Goal: Task Accomplishment & Management: Use online tool/utility

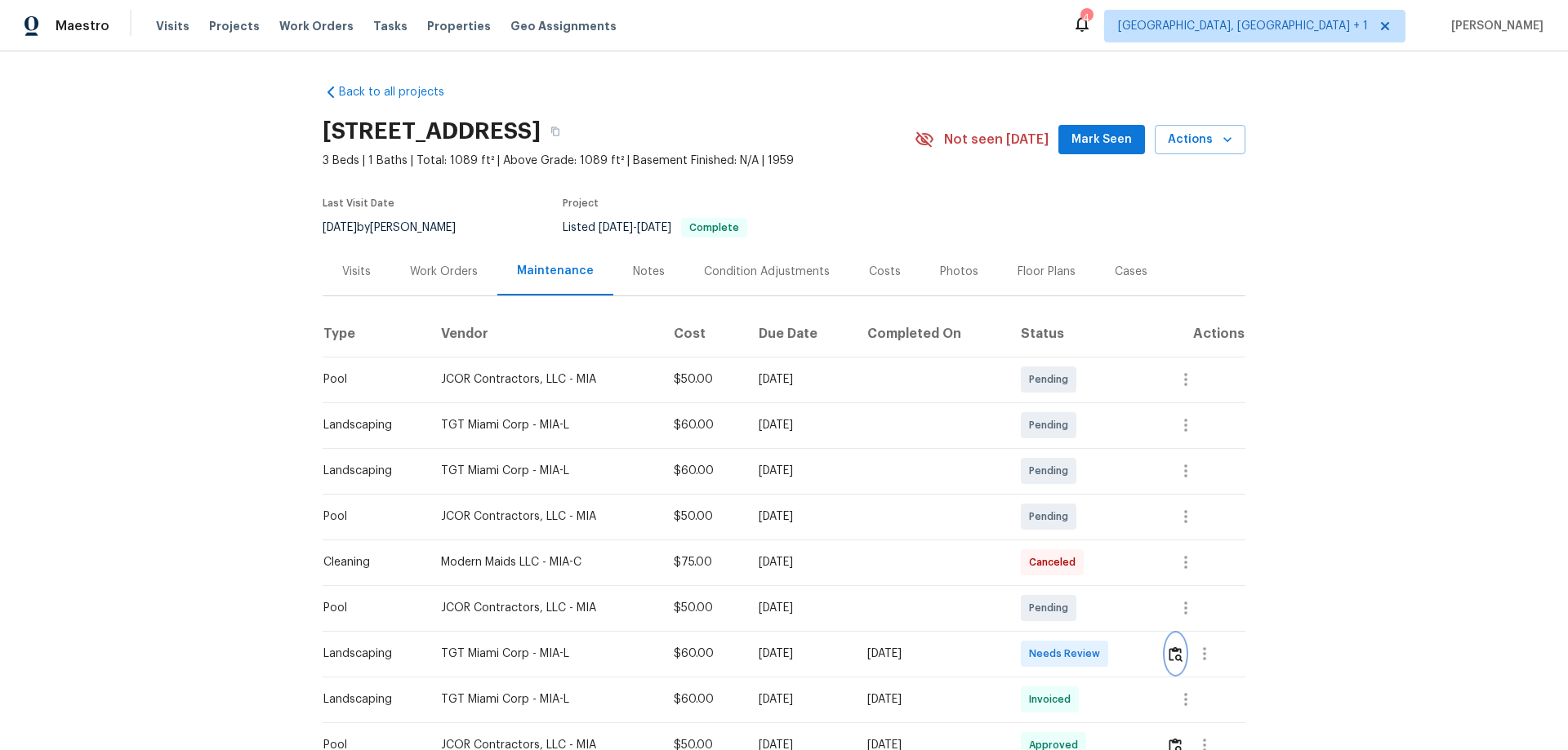
click at [1171, 659] on img "button" at bounding box center [1176, 655] width 14 height 15
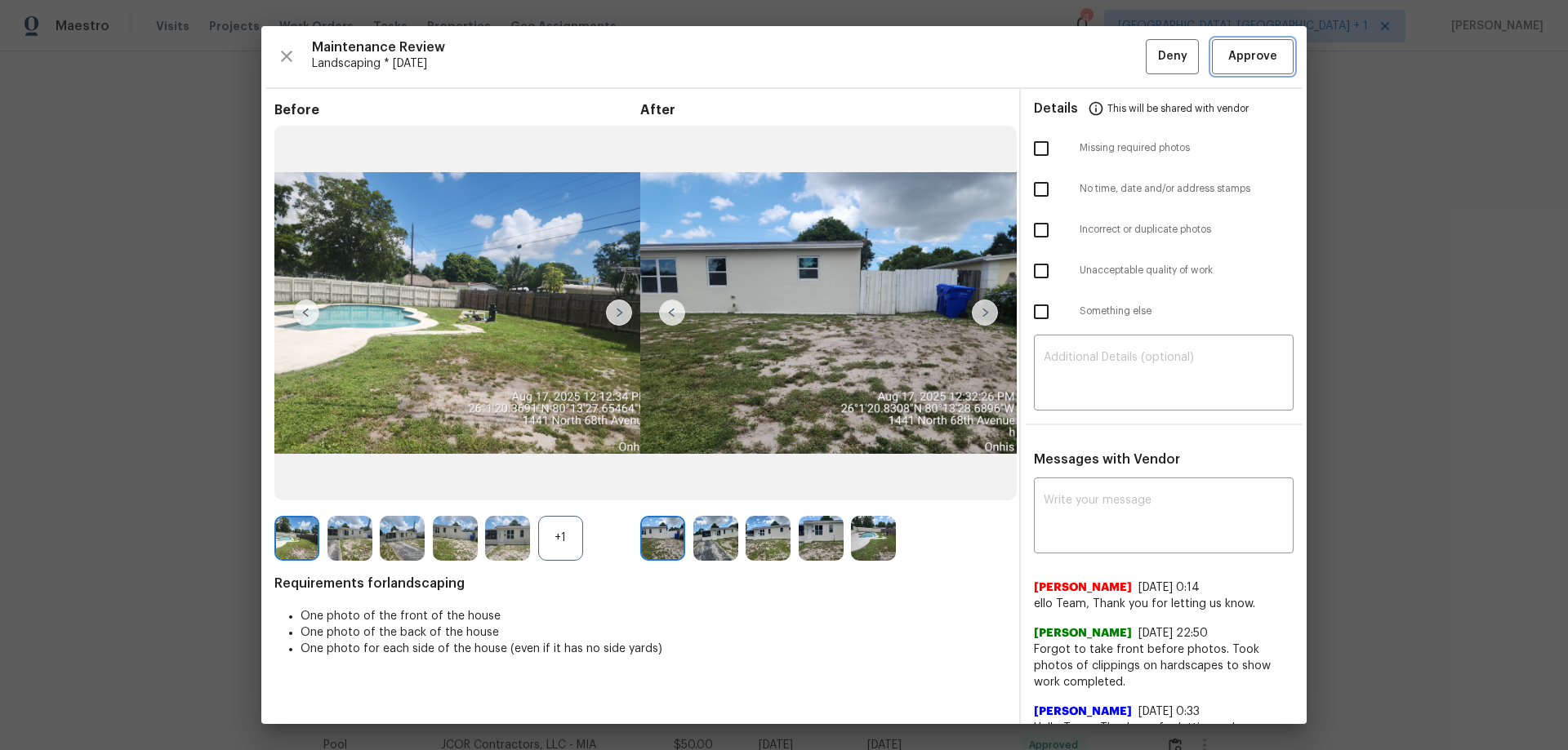
click at [1229, 59] on span "Approve" at bounding box center [1253, 56] width 49 height 20
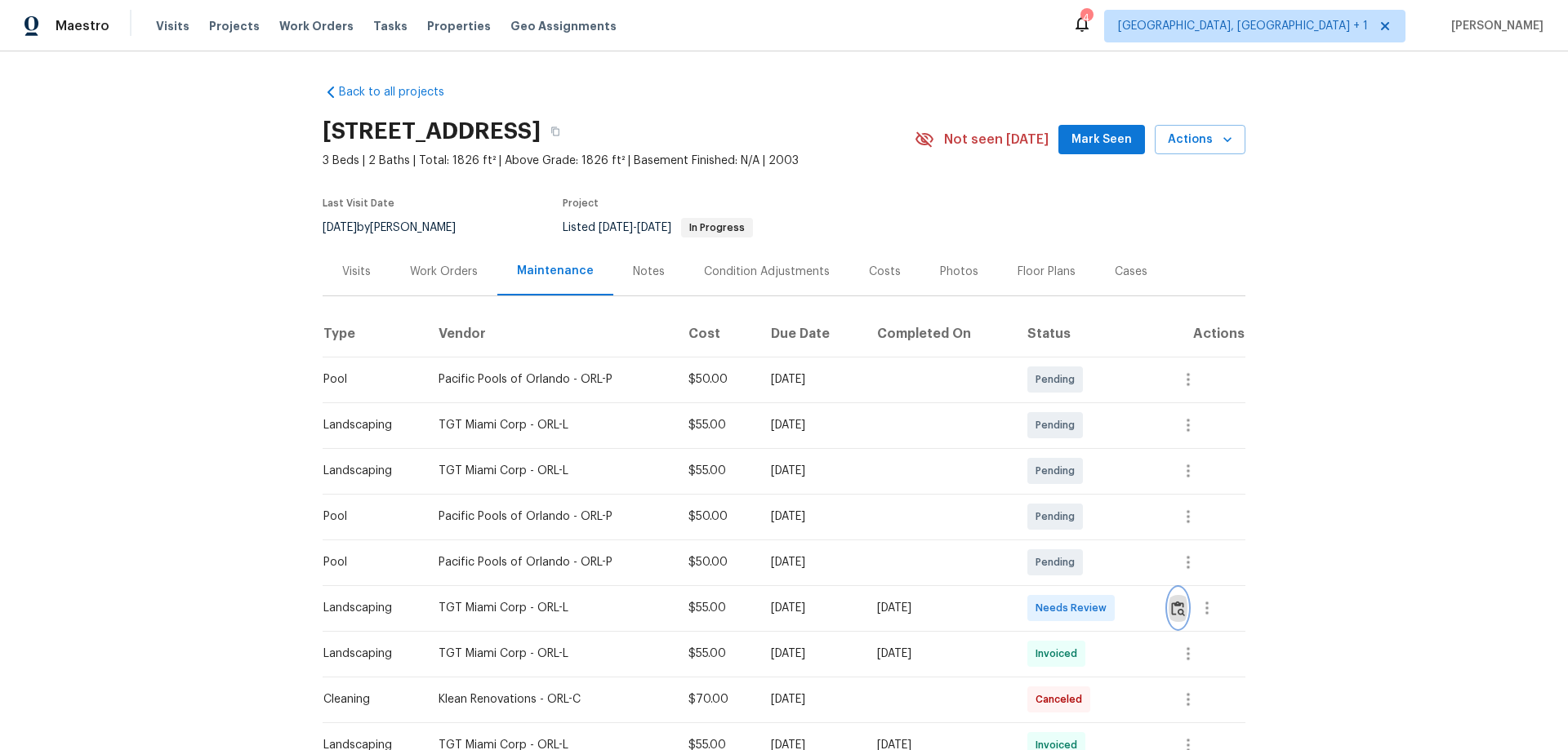
click at [1115, 495] on img "button" at bounding box center [1177, 608] width 14 height 15
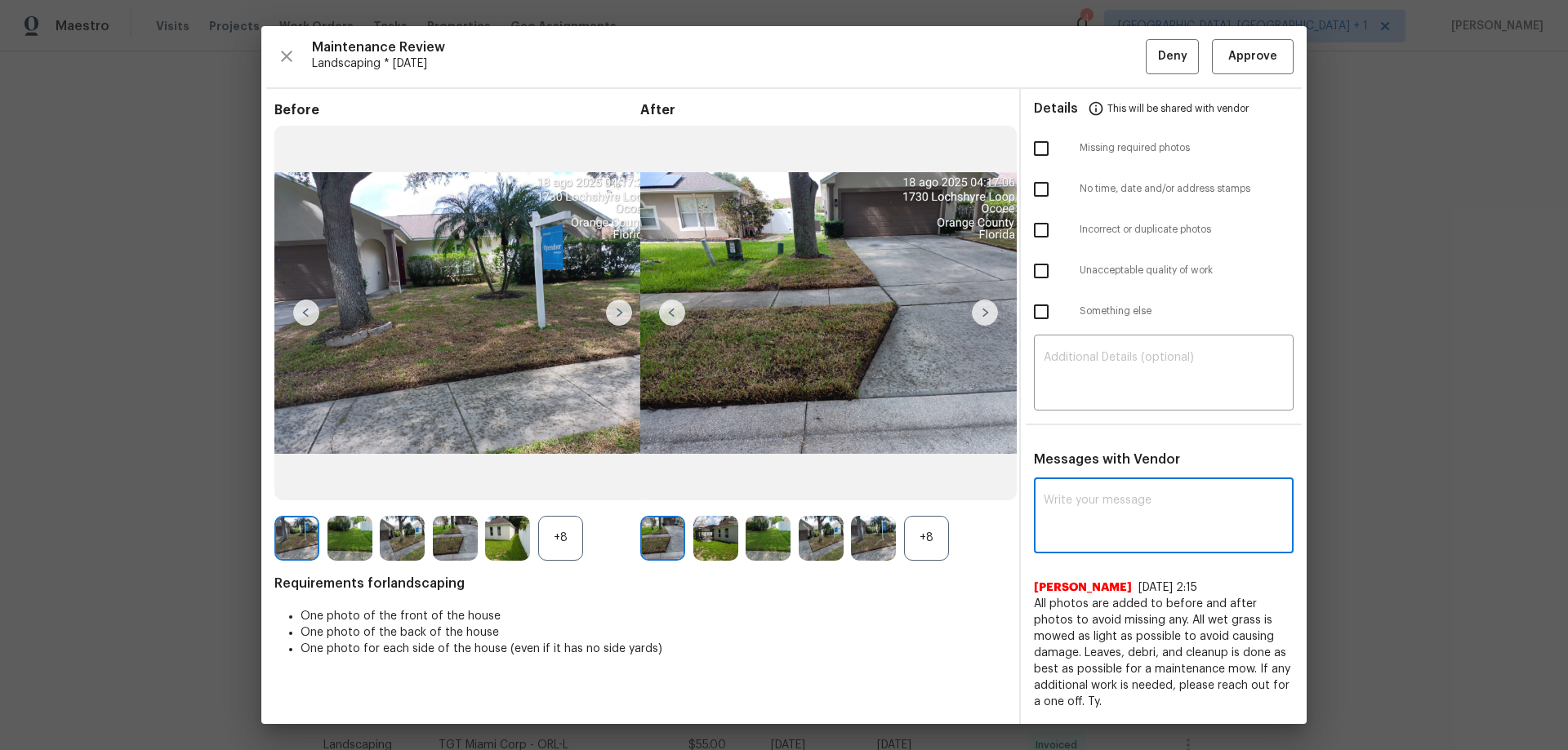
click at [1070, 495] on textarea at bounding box center [1163, 517] width 240 height 45
paste textarea "Maintenance Audit Team: Hello! After further review the visit has been approved…"
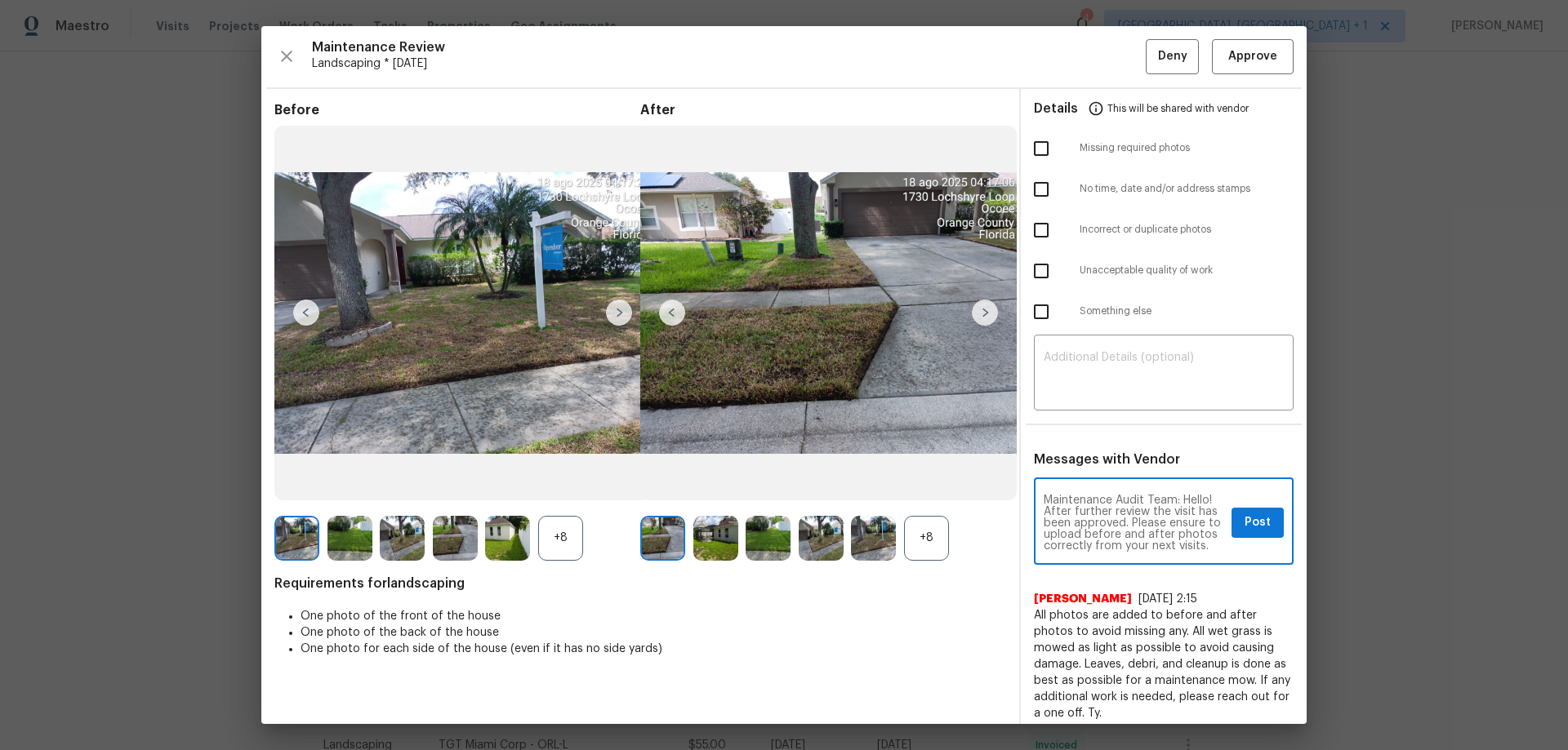
scroll to position [23, 0]
type textarea "Maintenance Audit Team: Hello! After further review the visit has been approved…"
click at [1115, 495] on button "Post" at bounding box center [1257, 522] width 52 height 30
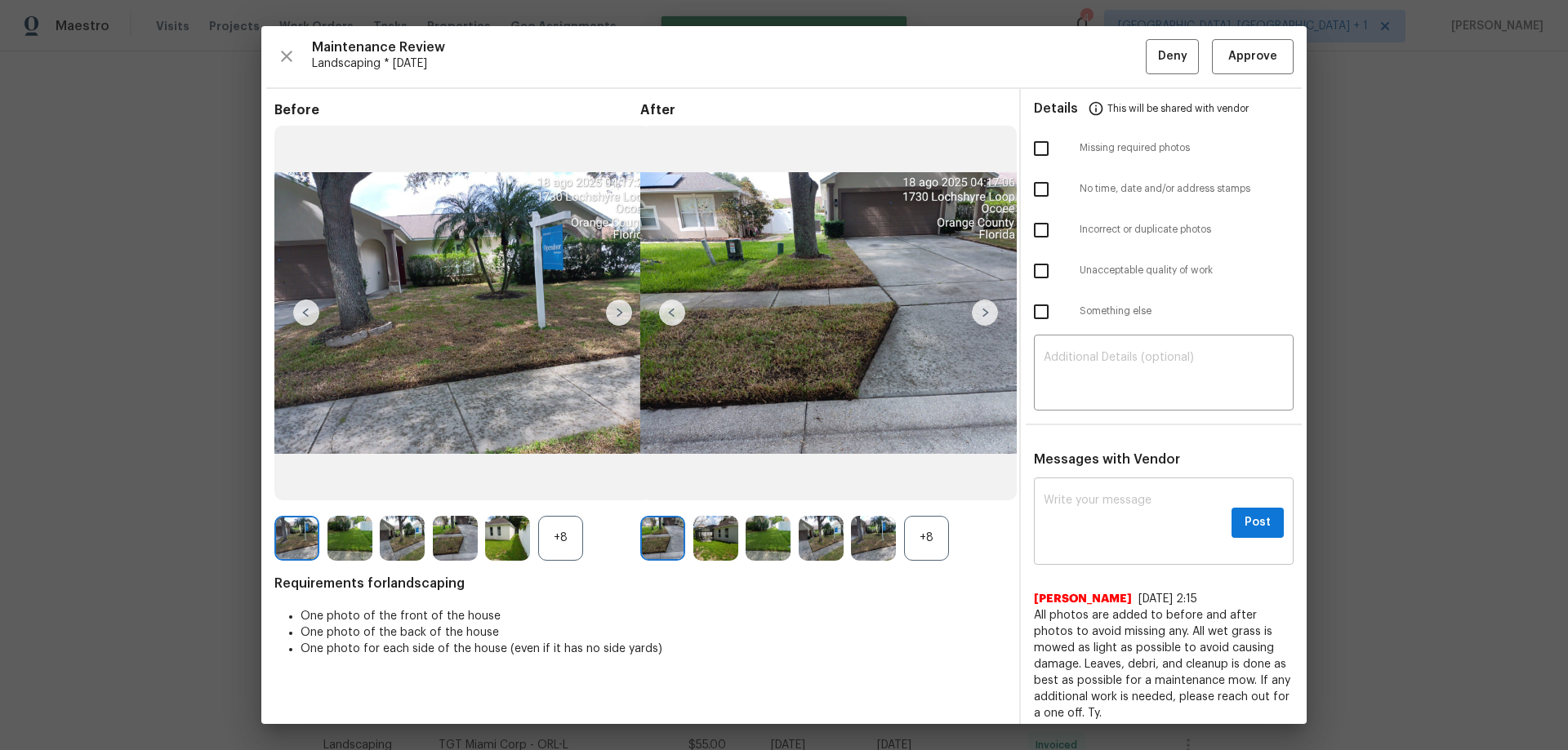
scroll to position [0, 0]
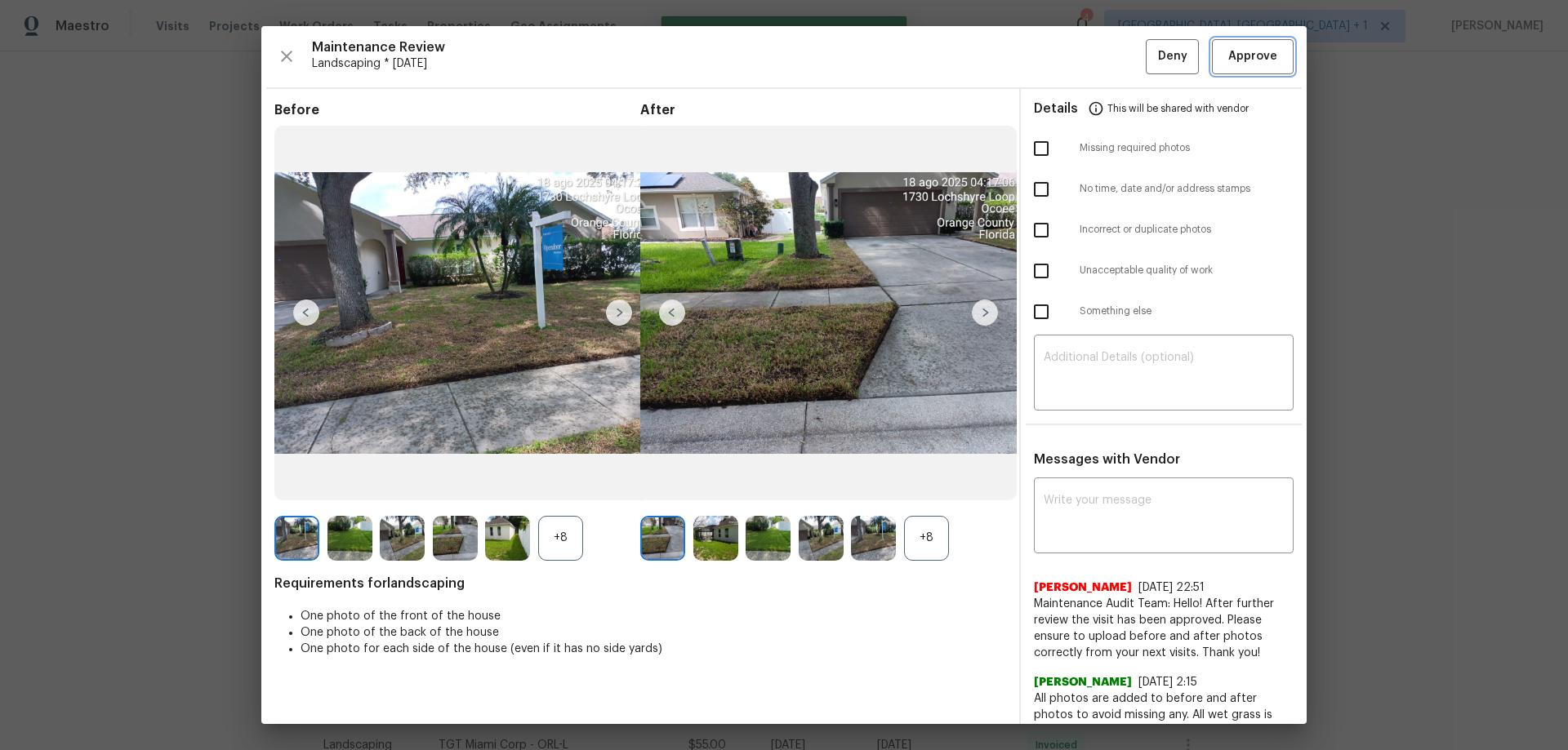
click at [1115, 50] on span "Approve" at bounding box center [1253, 56] width 49 height 20
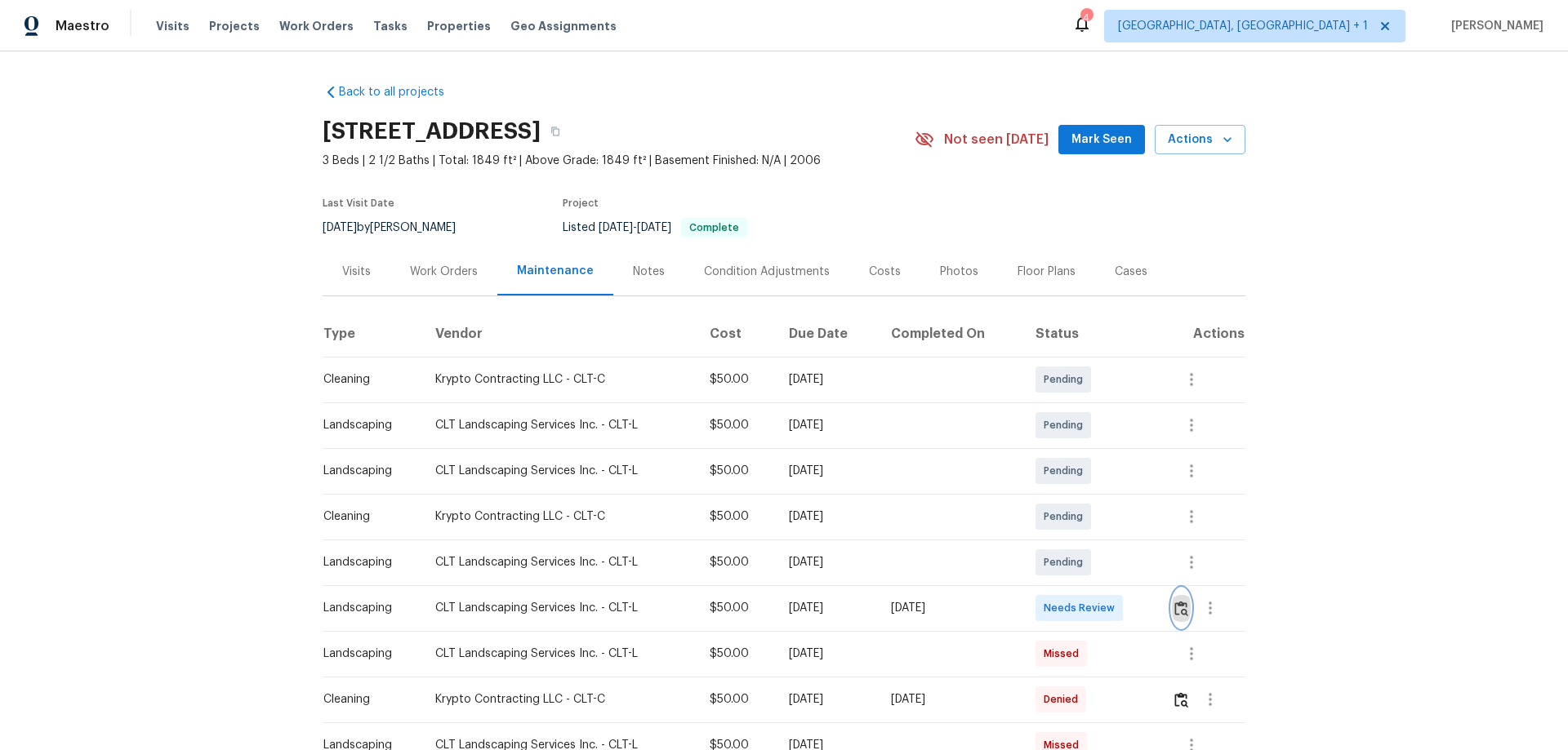
click at [1115, 495] on img "button" at bounding box center [1181, 608] width 14 height 15
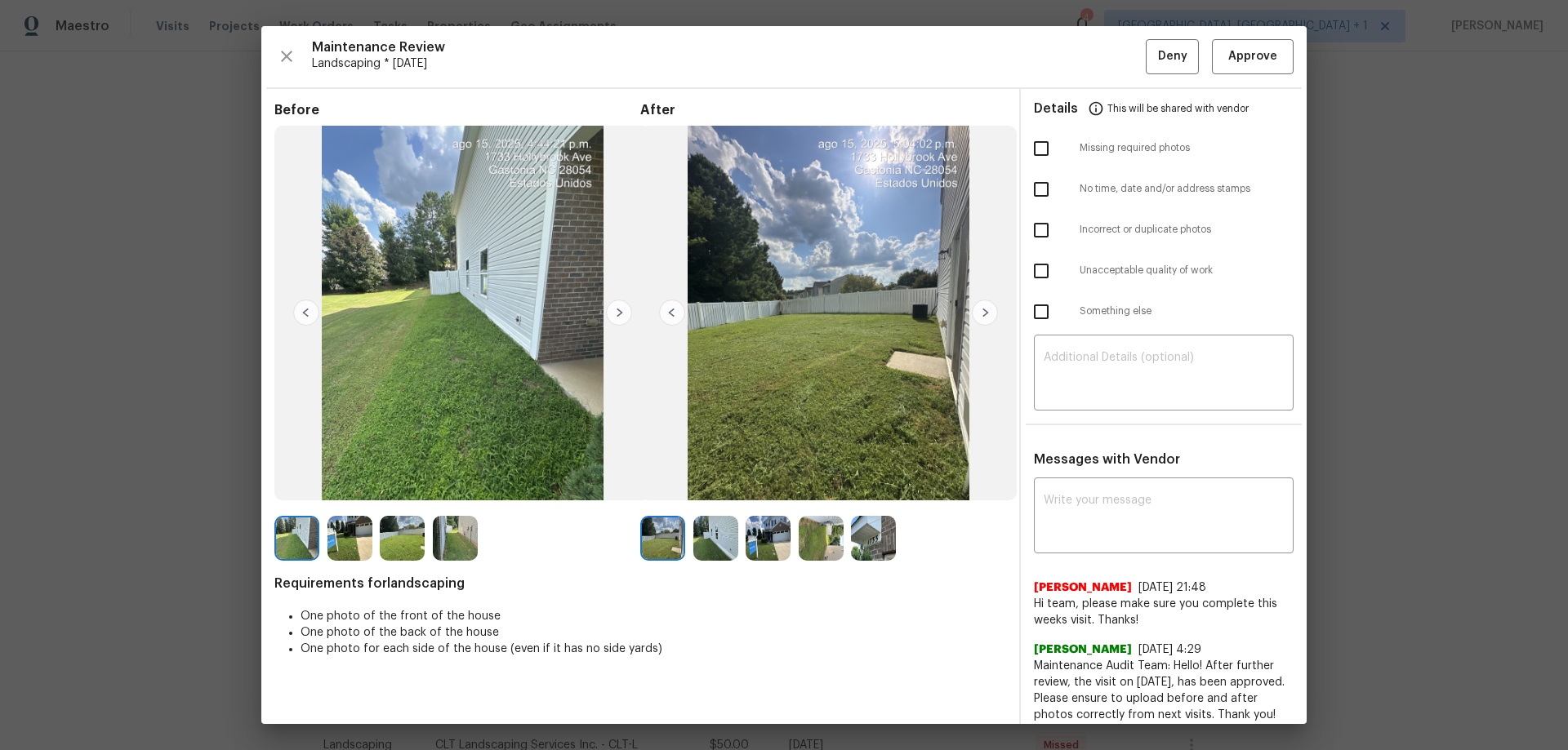
click at [1115, 29] on div "Maintenance Review Landscaping * Mon, Aug 11 Deny Approve Before After Requirem…" at bounding box center [784, 375] width 1045 height 698
click at [1115, 63] on span "Approve" at bounding box center [1253, 56] width 49 height 20
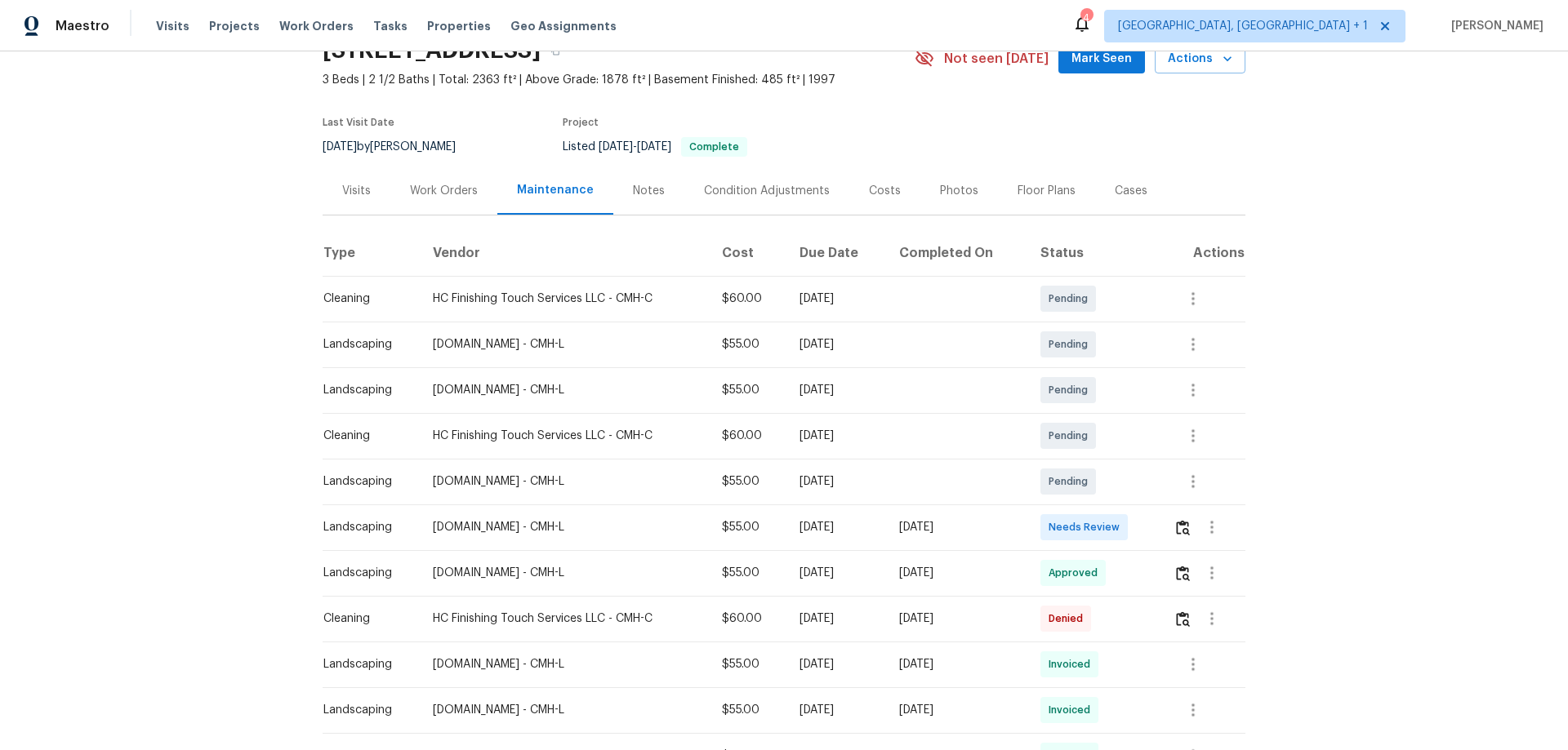
scroll to position [82, 0]
click at [1115, 495] on img "button" at bounding box center [1183, 527] width 14 height 15
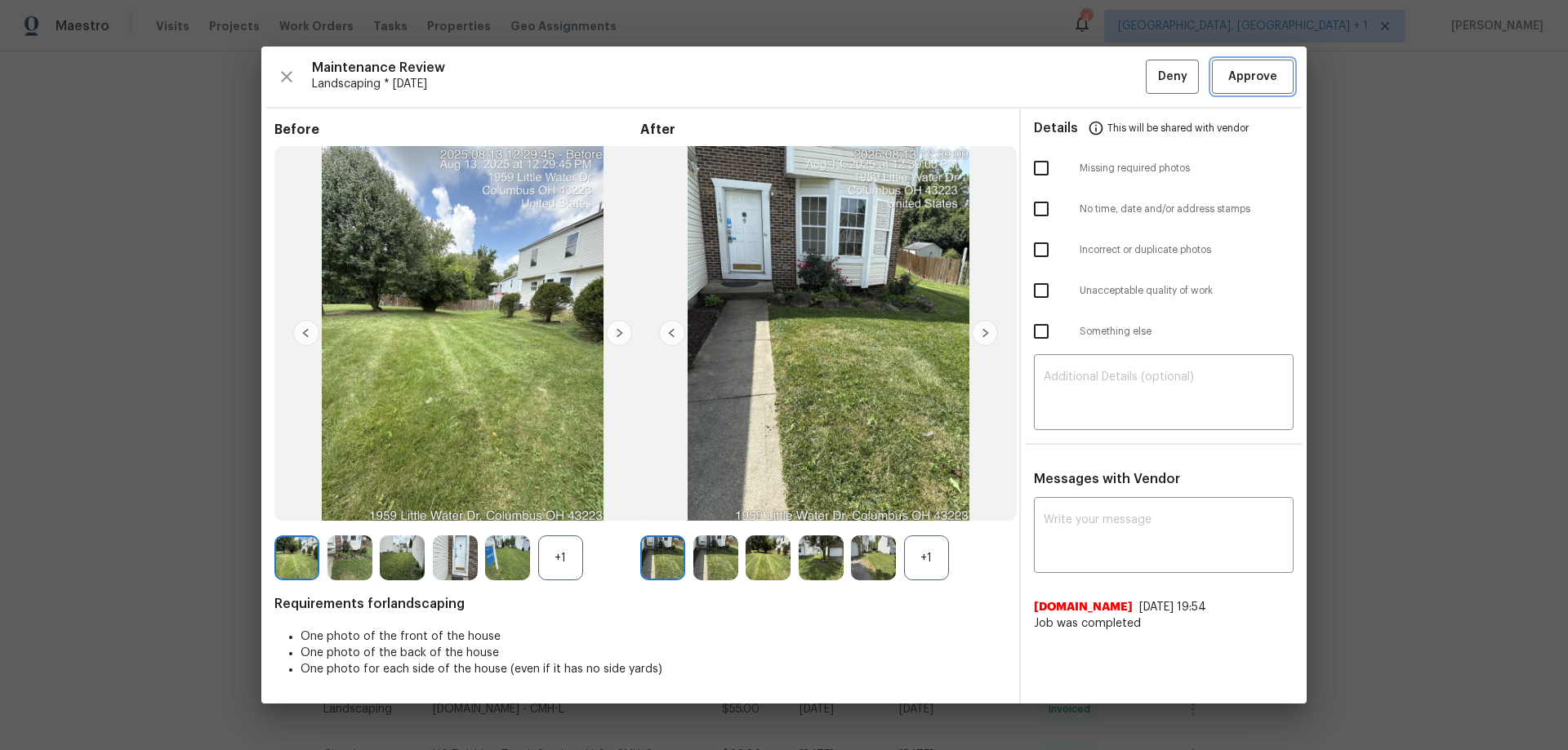
click at [1115, 69] on span "Approve" at bounding box center [1253, 76] width 49 height 20
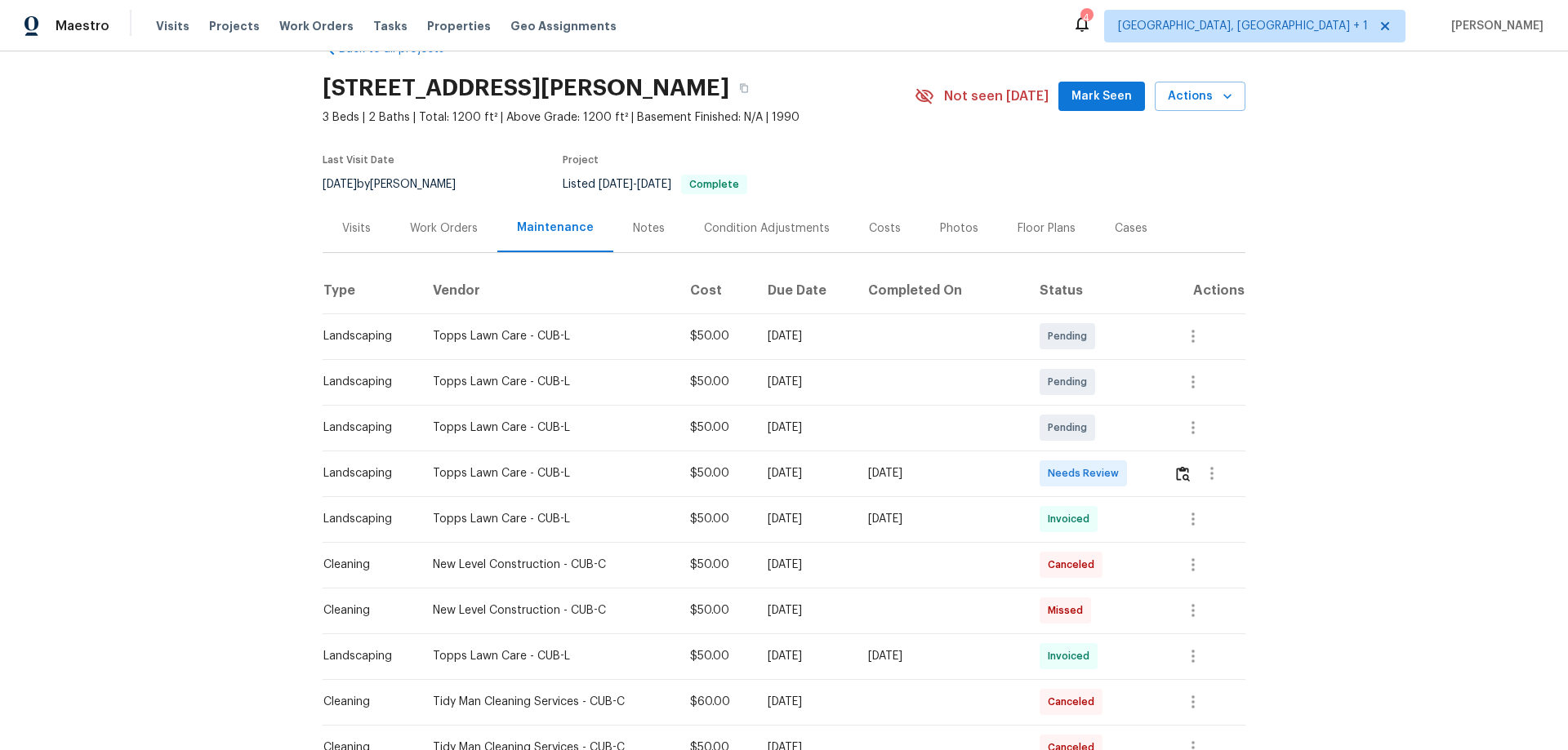
scroll to position [82, 0]
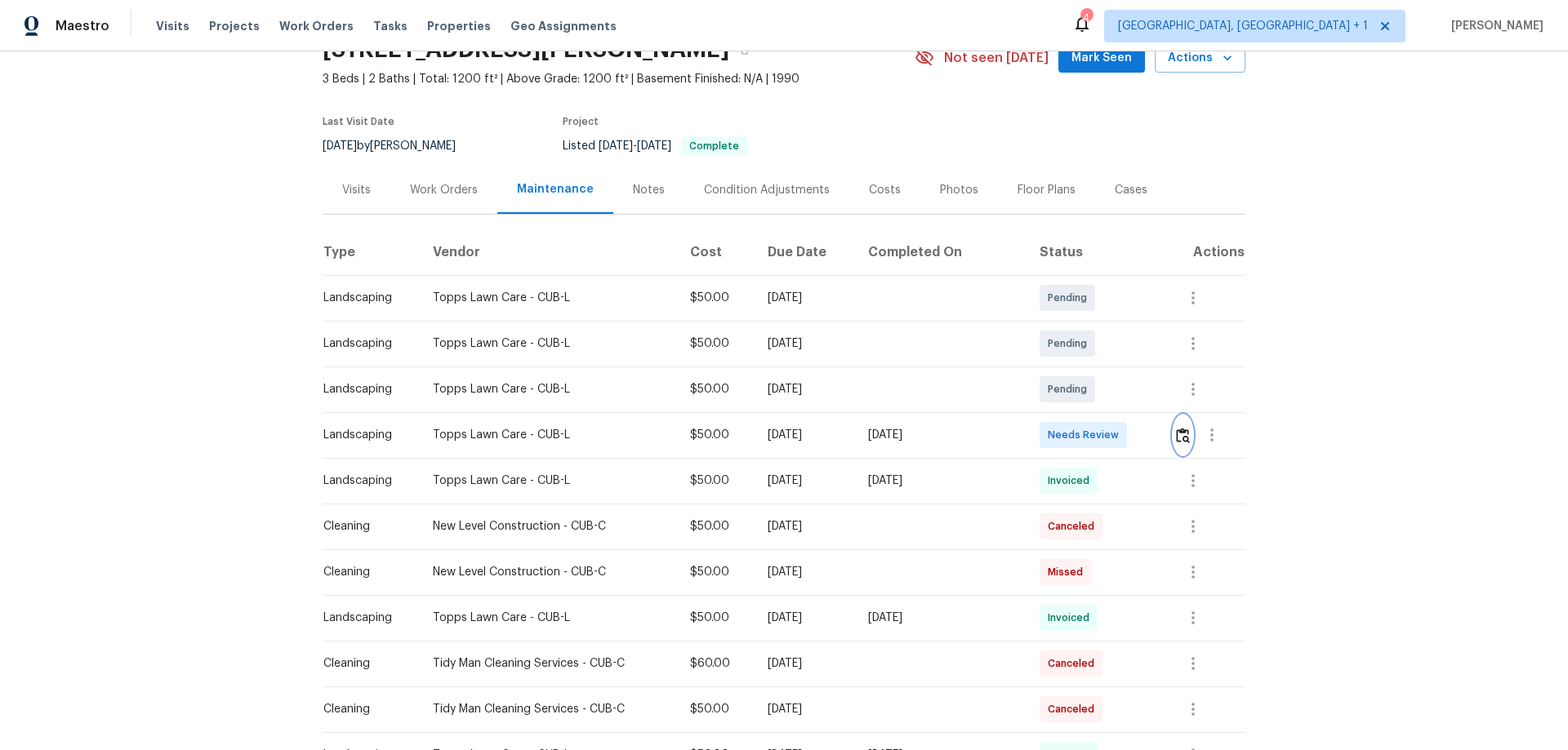
click at [1115, 435] on img "button" at bounding box center [1183, 436] width 14 height 15
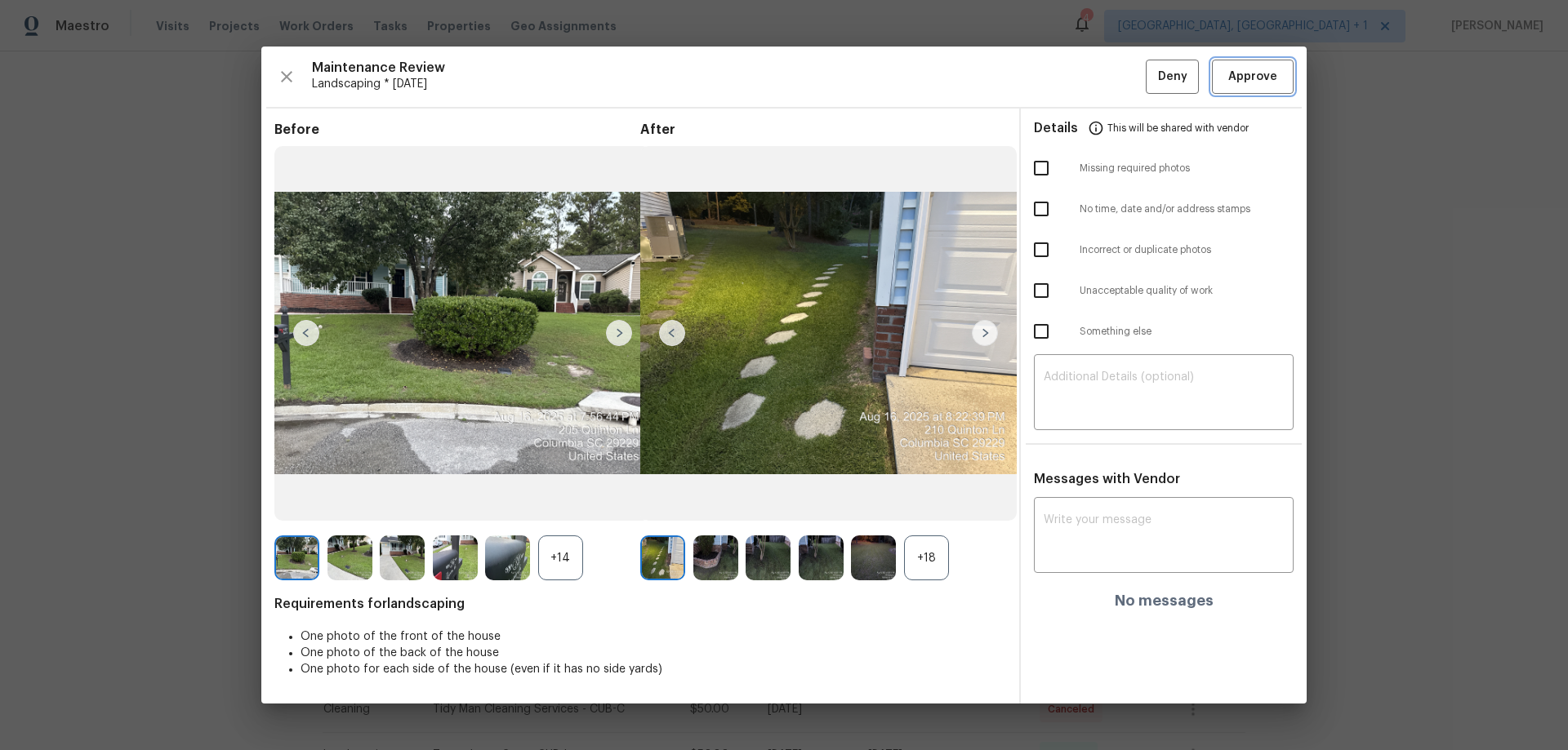
click at [1115, 72] on span "Approve" at bounding box center [1253, 76] width 49 height 20
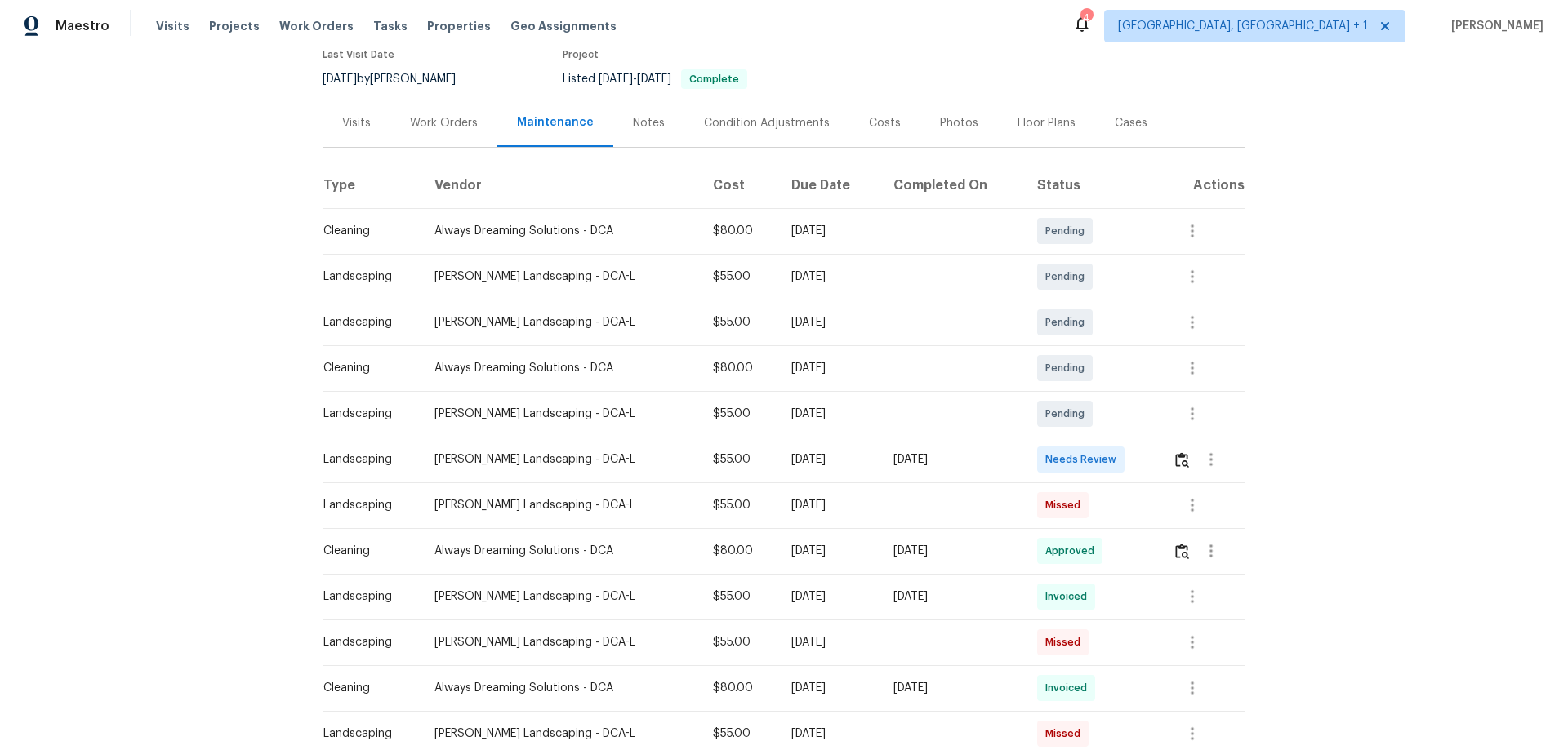
scroll to position [163, 0]
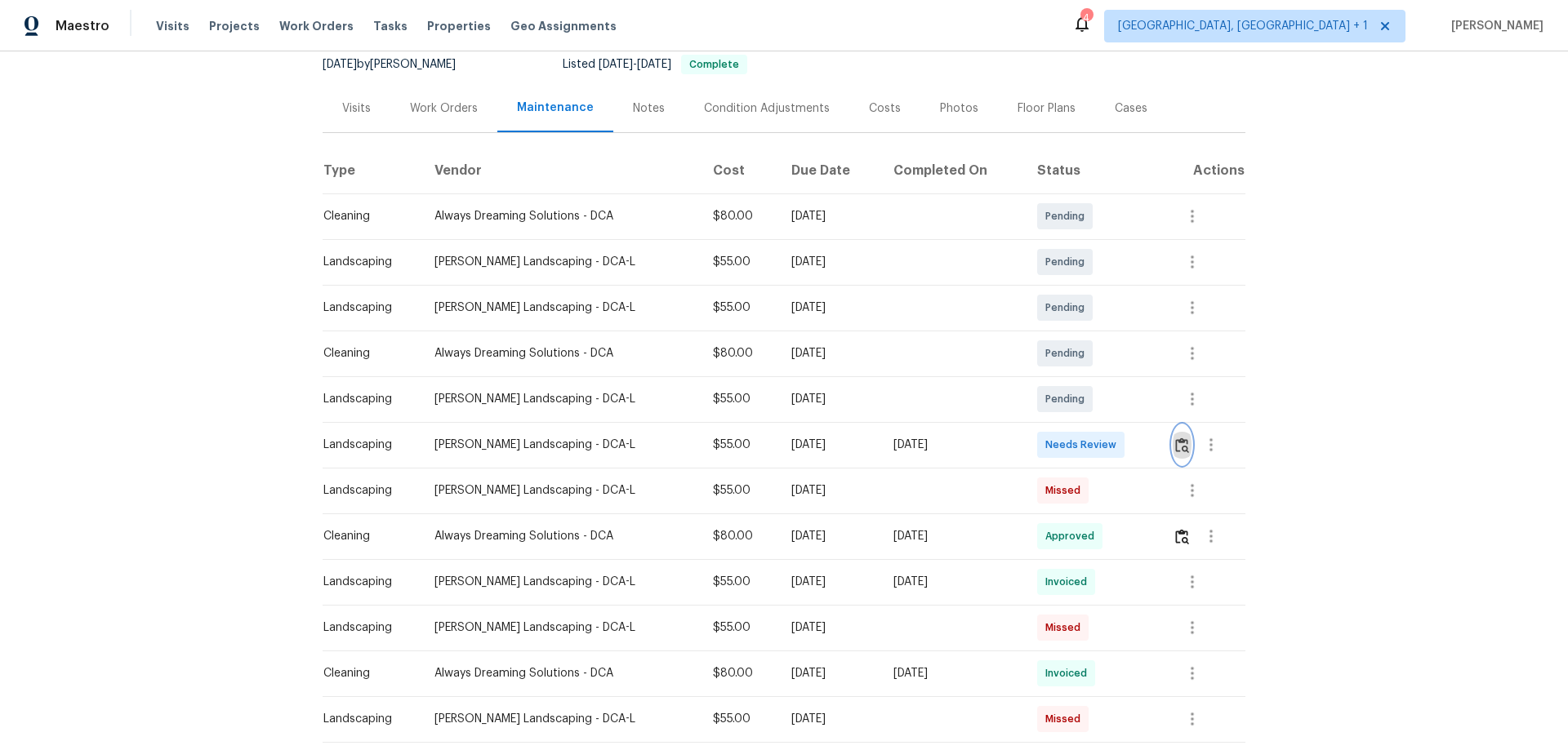
click at [1115, 443] on img "button" at bounding box center [1182, 445] width 14 height 15
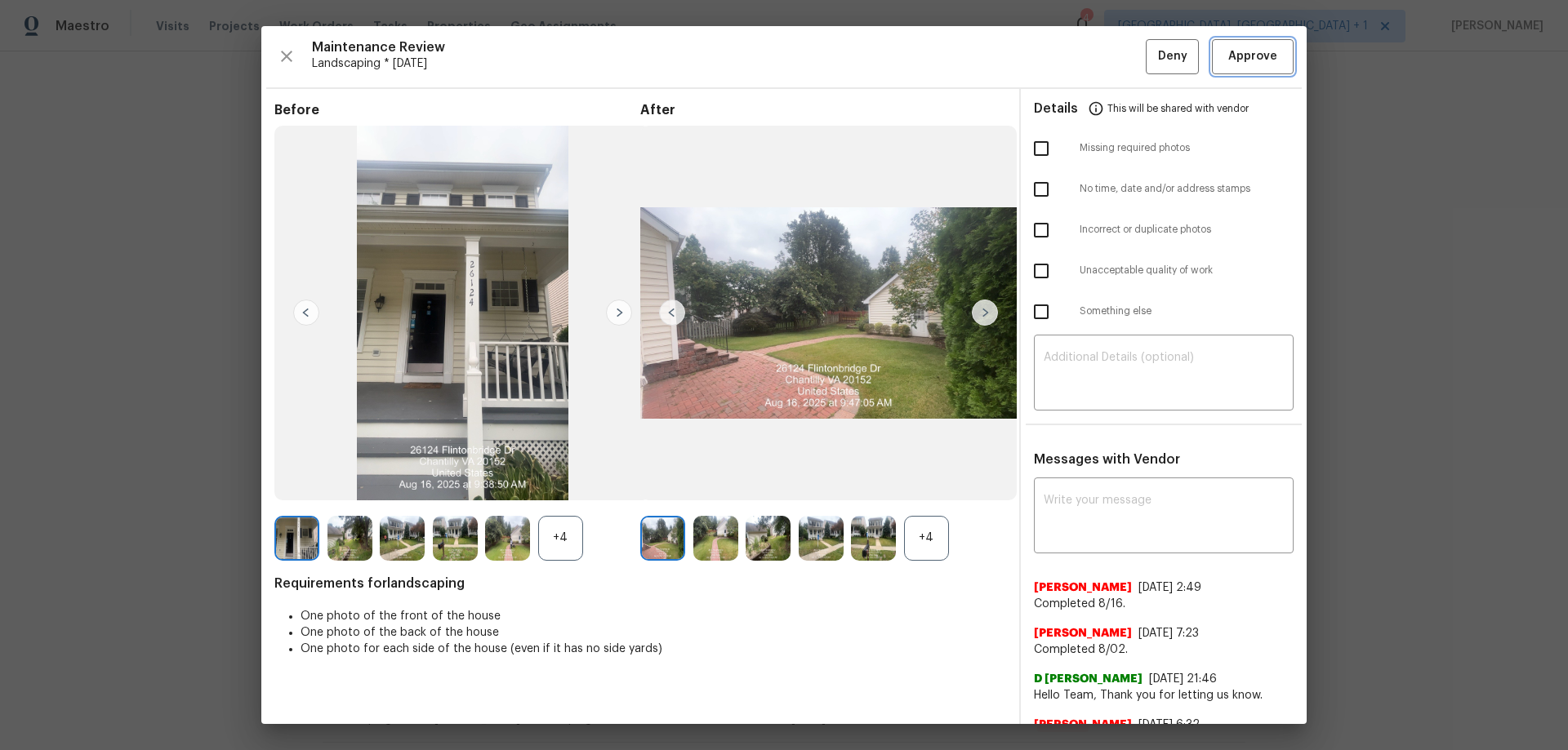
click at [1115, 55] on span "Approve" at bounding box center [1253, 56] width 49 height 20
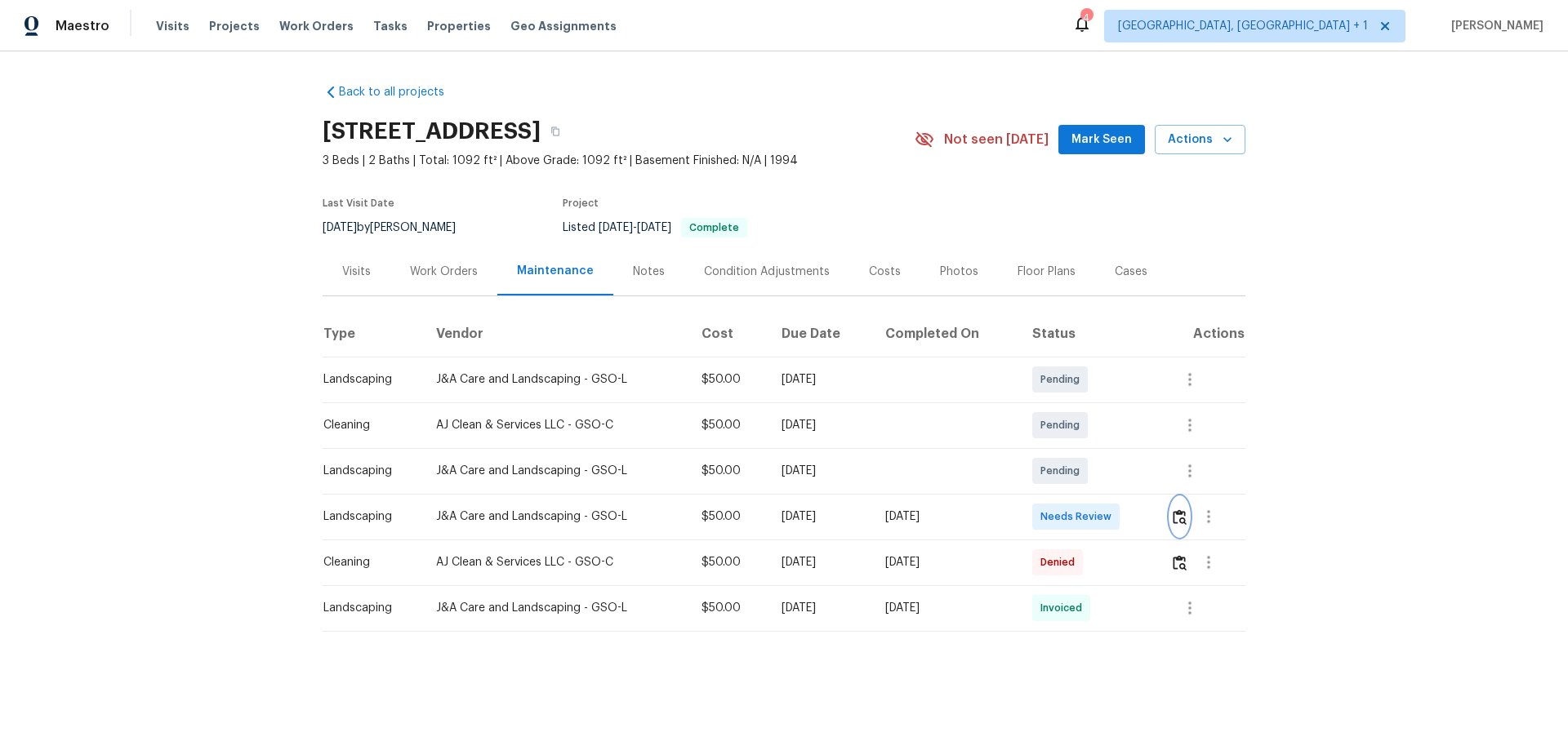
click at [1115, 495] on button "button" at bounding box center [1179, 517] width 18 height 40
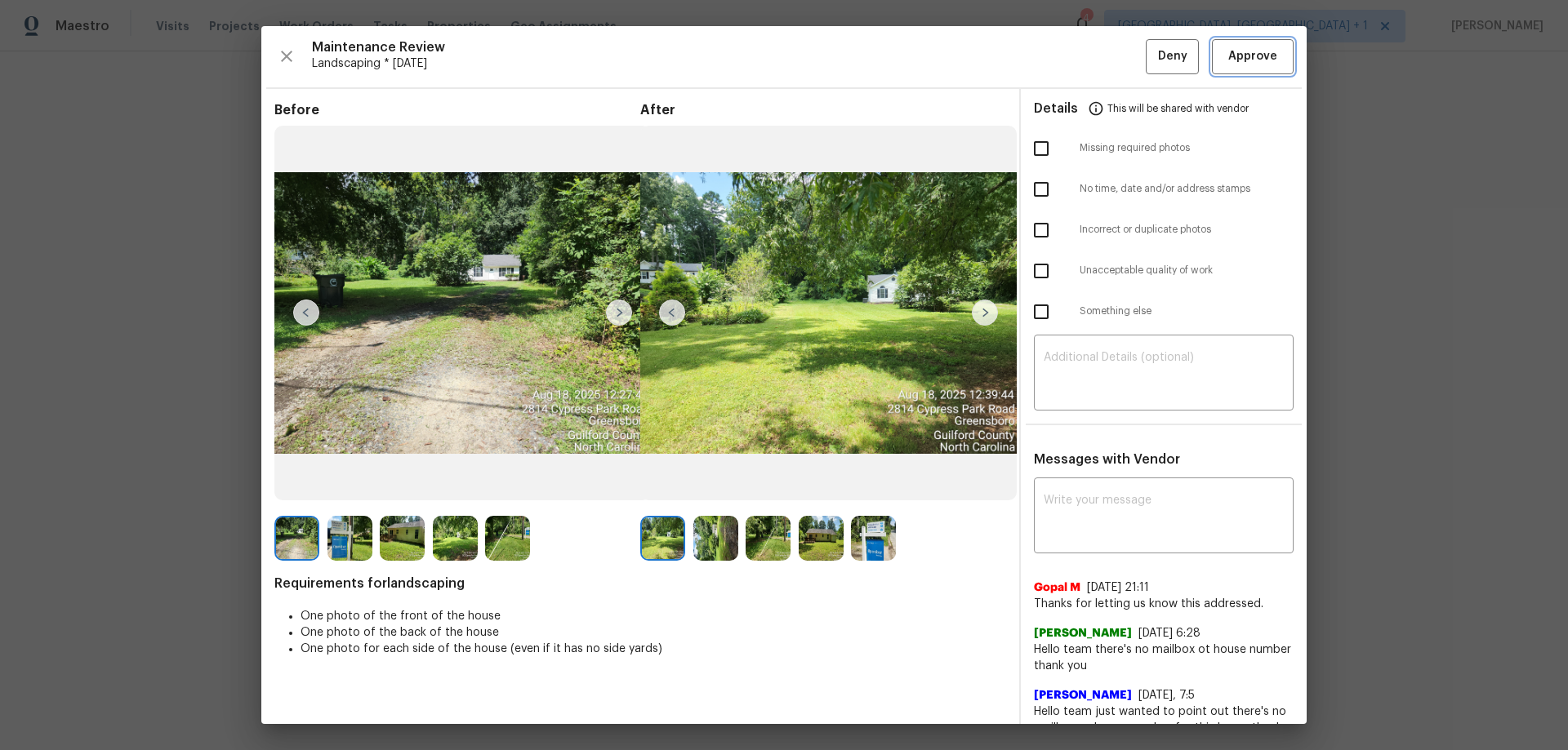
click at [1115, 56] on span "Approve" at bounding box center [1253, 56] width 49 height 20
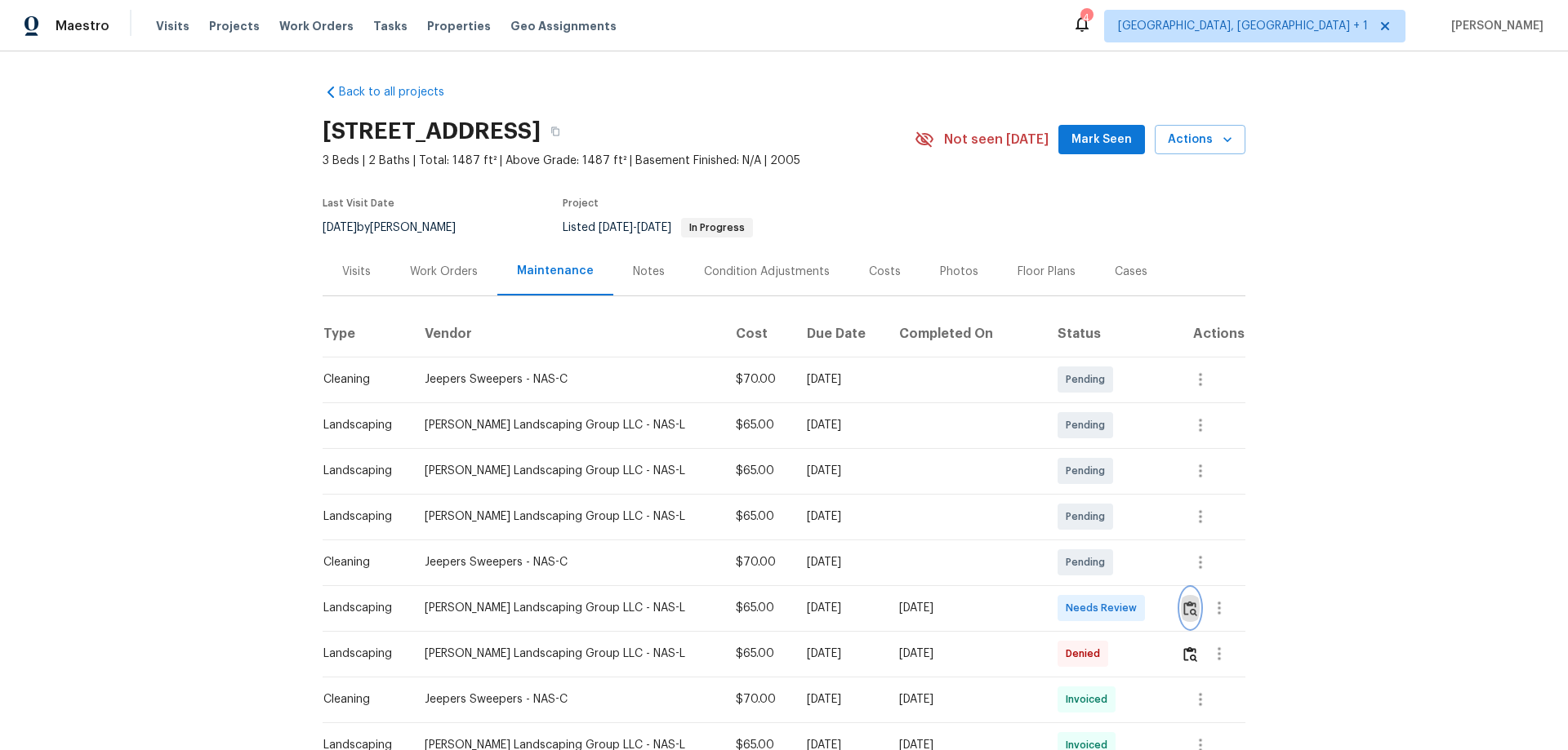
click at [1115, 495] on img "button" at bounding box center [1190, 608] width 14 height 15
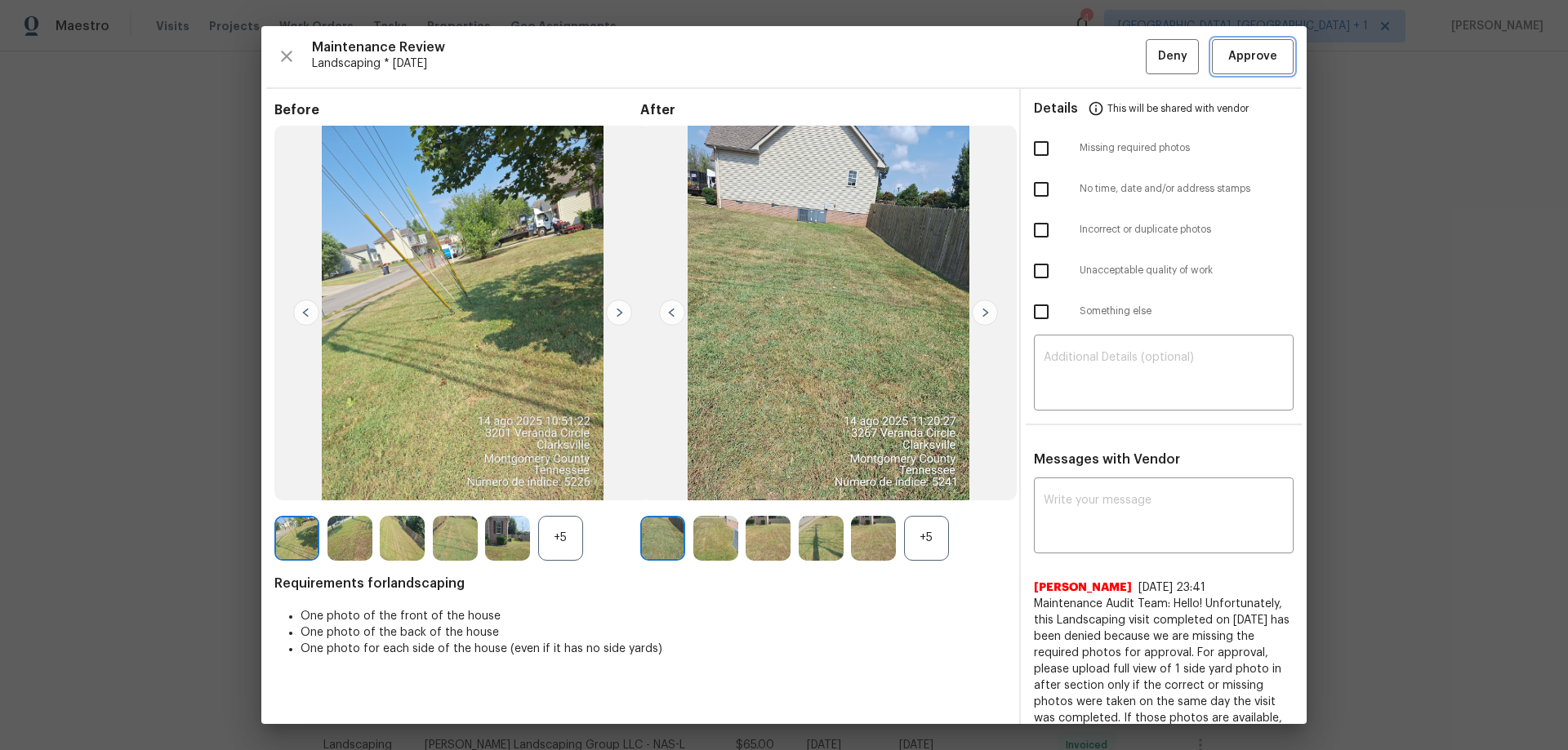
click at [1115, 60] on span "Approve" at bounding box center [1253, 56] width 49 height 20
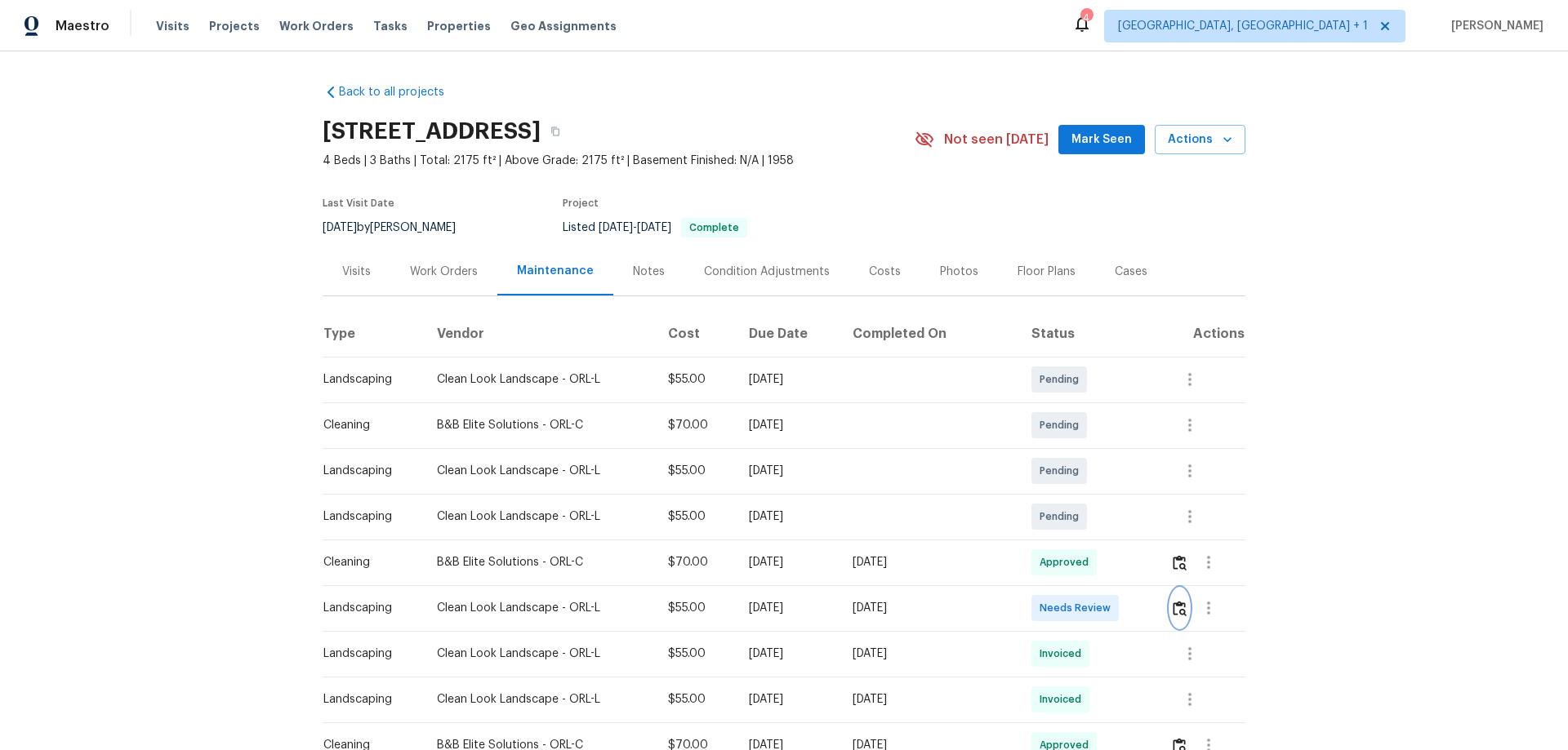
click at [1115, 495] on img "button" at bounding box center [1179, 608] width 14 height 15
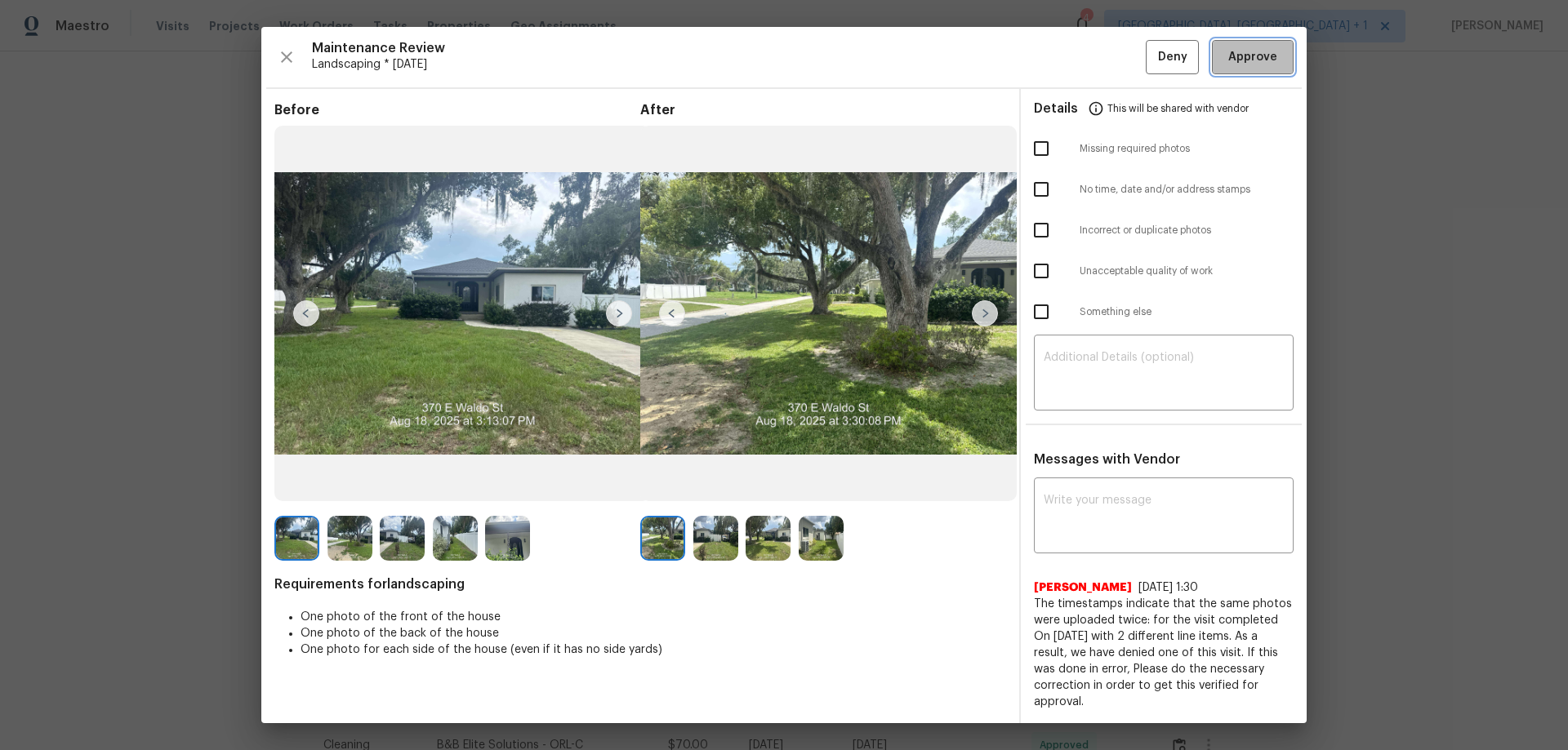
click at [1115, 51] on span "Approve" at bounding box center [1253, 57] width 49 height 20
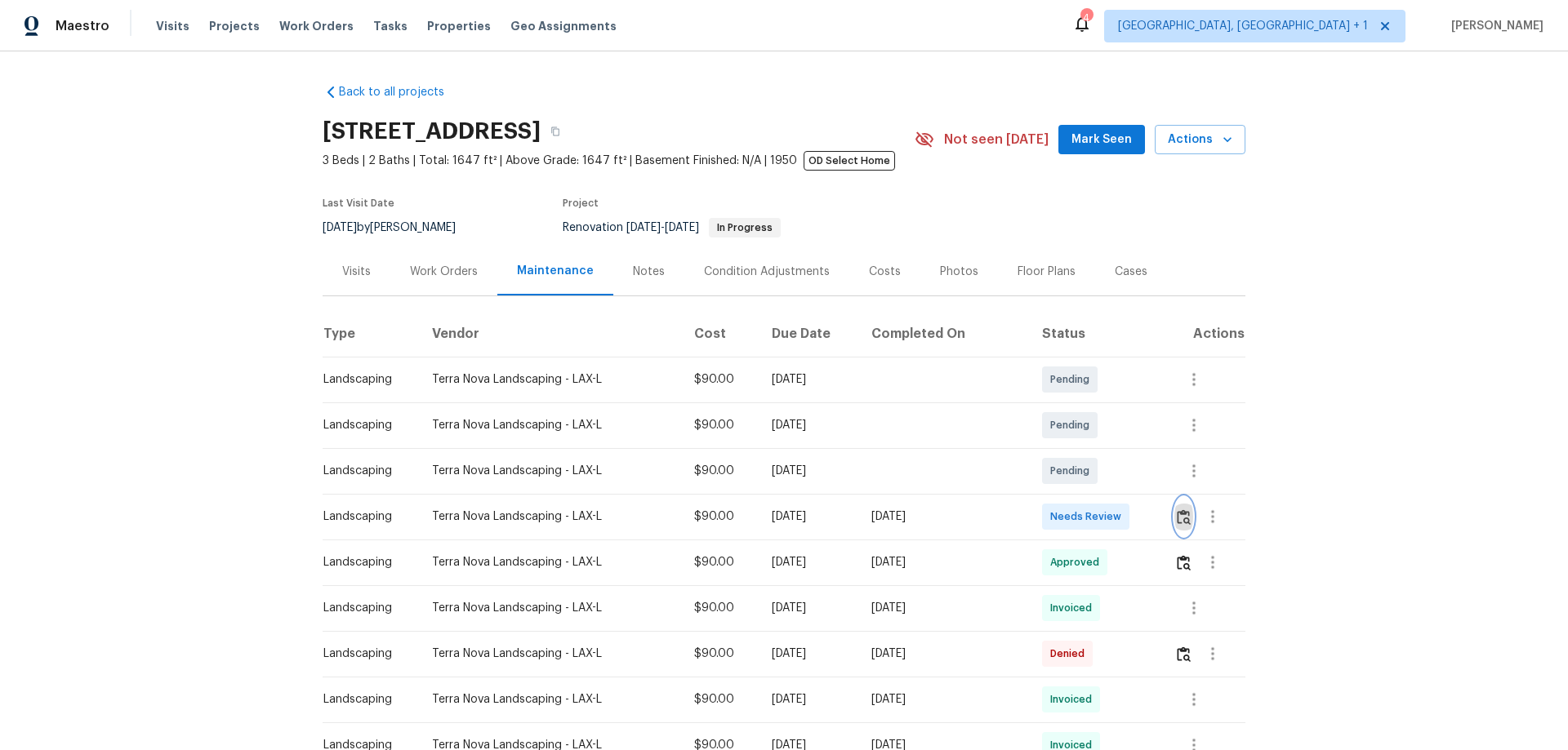
click at [1115, 495] on button "button" at bounding box center [1183, 517] width 18 height 40
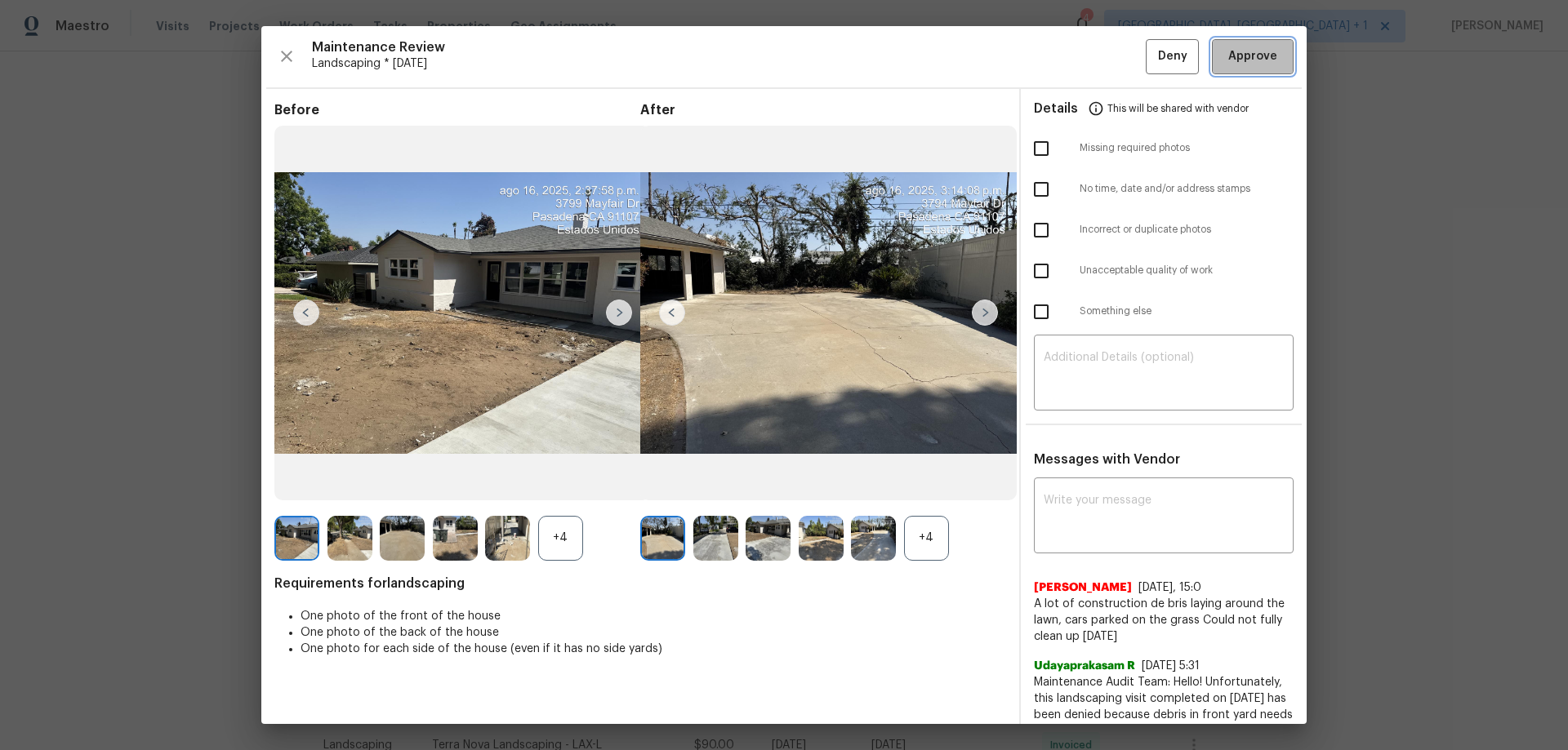
click at [1115, 71] on button "Approve" at bounding box center [1253, 57] width 82 height 35
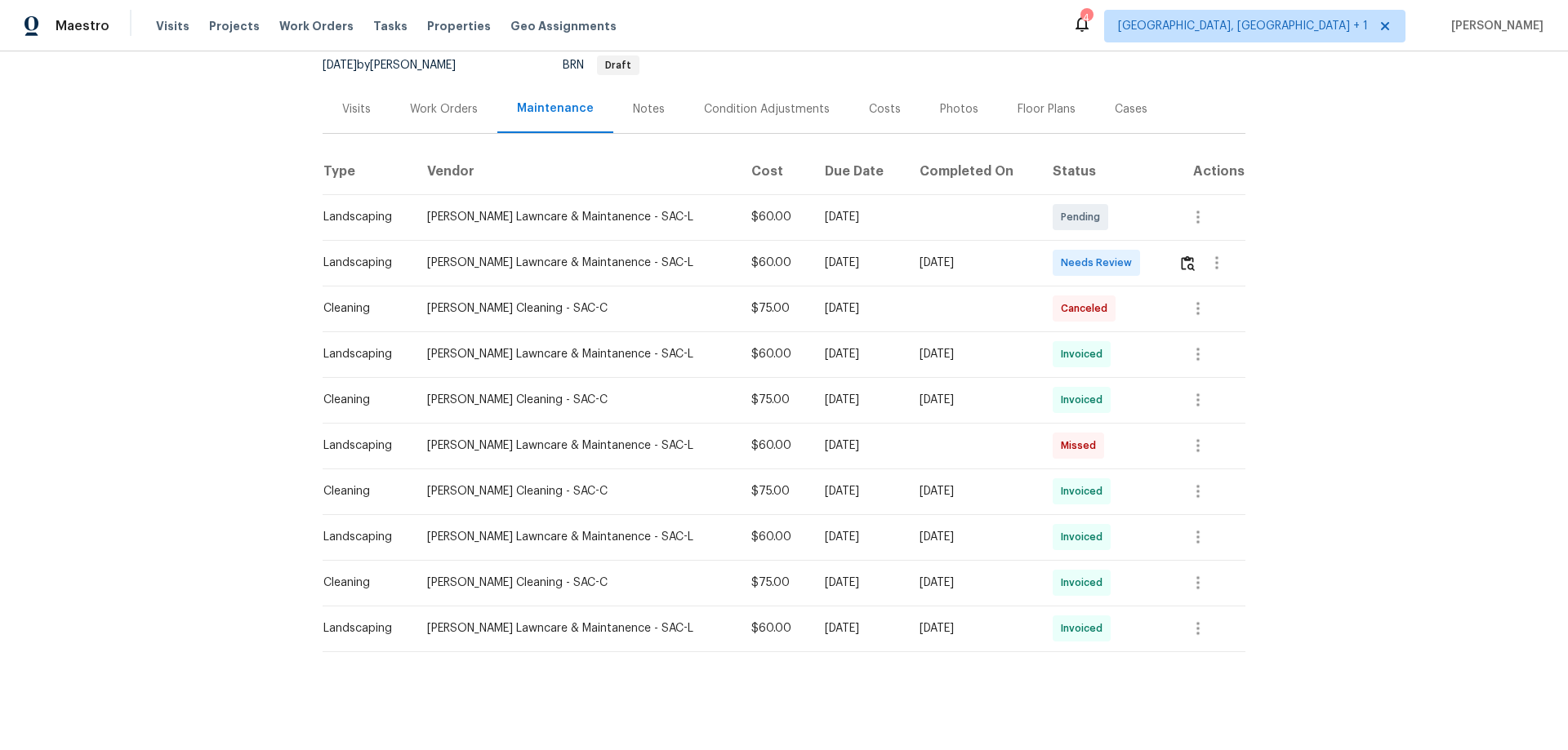
scroll to position [163, 0]
click at [1115, 266] on img "button" at bounding box center [1188, 263] width 14 height 15
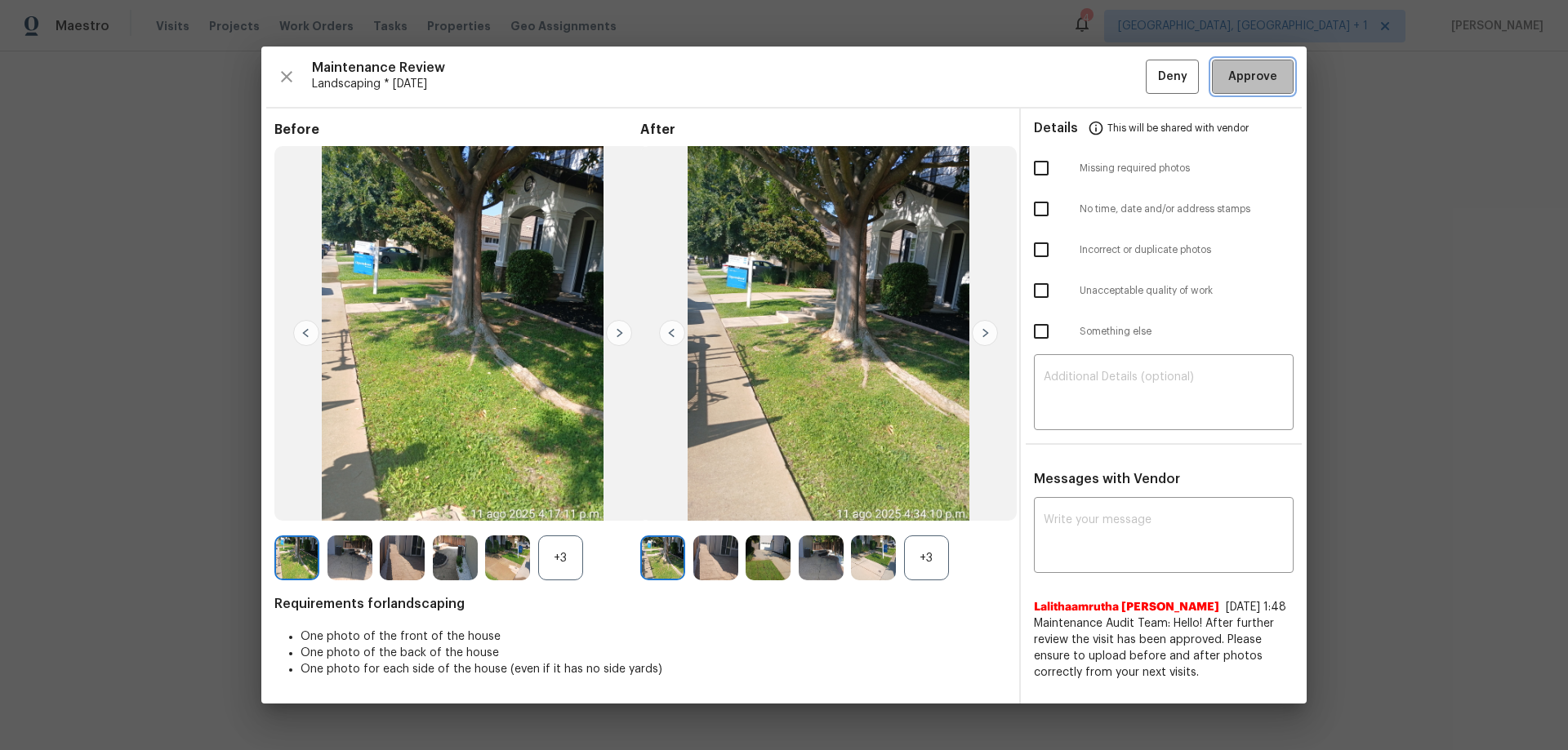
click at [1115, 67] on span "Approve" at bounding box center [1253, 76] width 49 height 20
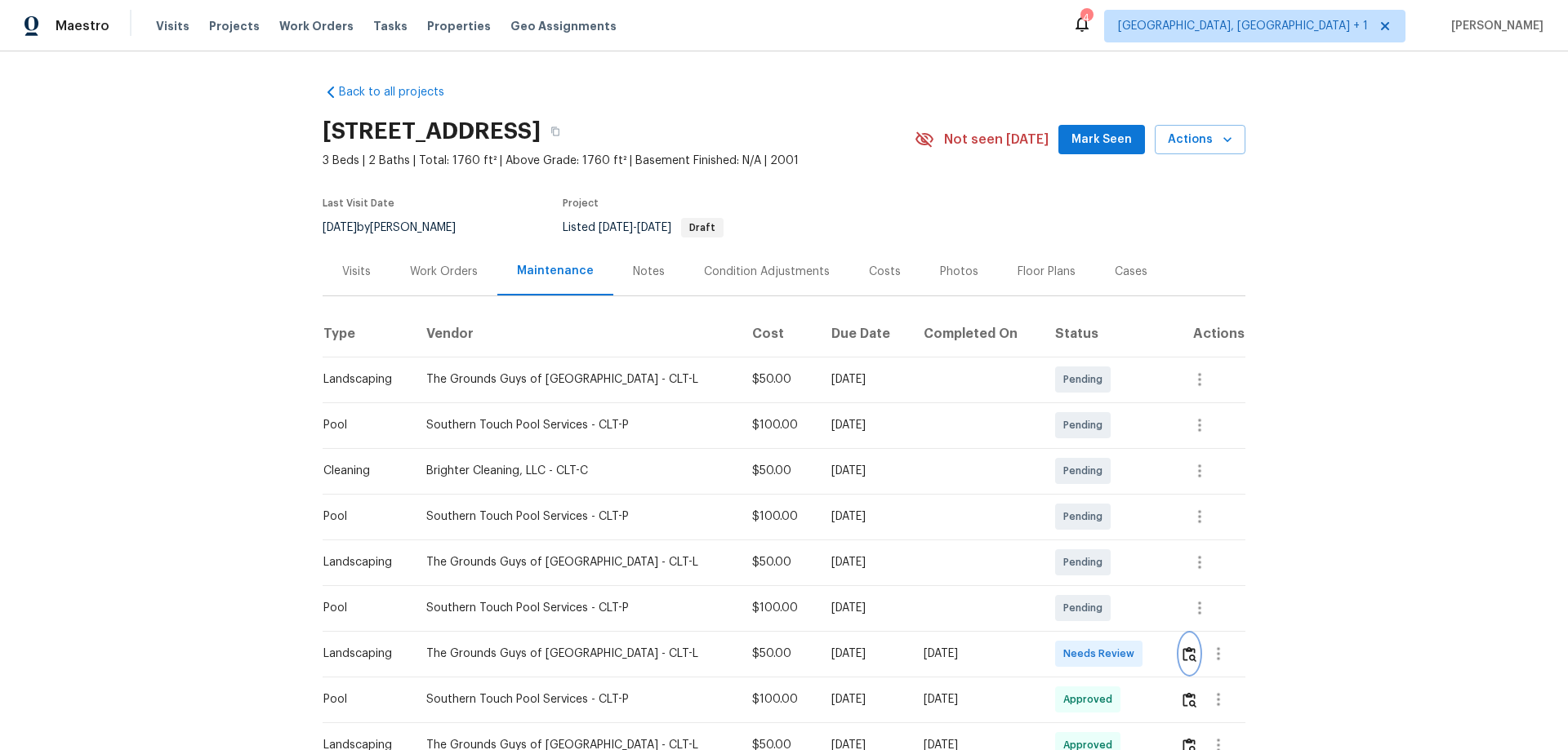
click at [1115, 495] on img "button" at bounding box center [1189, 655] width 14 height 15
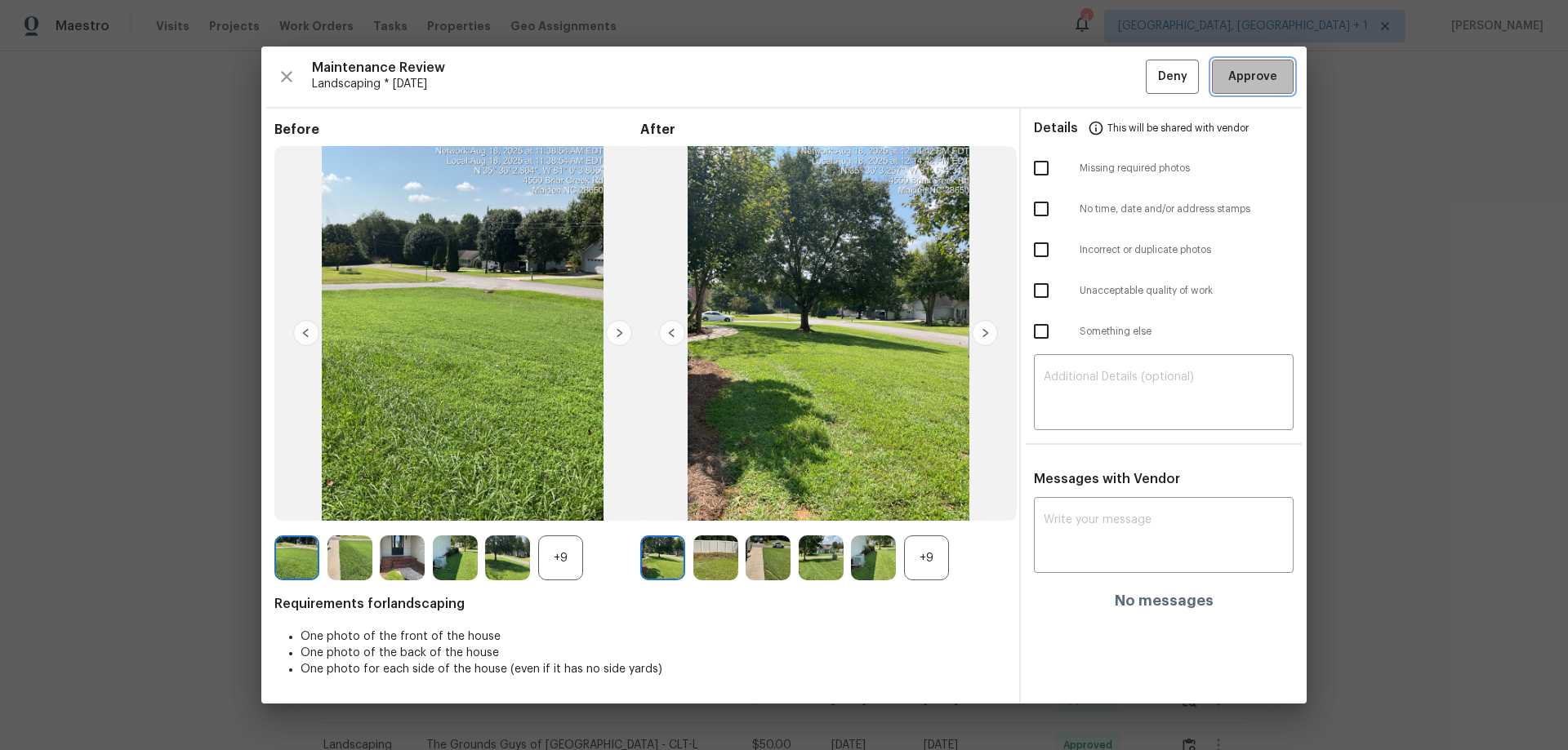
click at [1115, 79] on span "Approve" at bounding box center [1253, 76] width 49 height 20
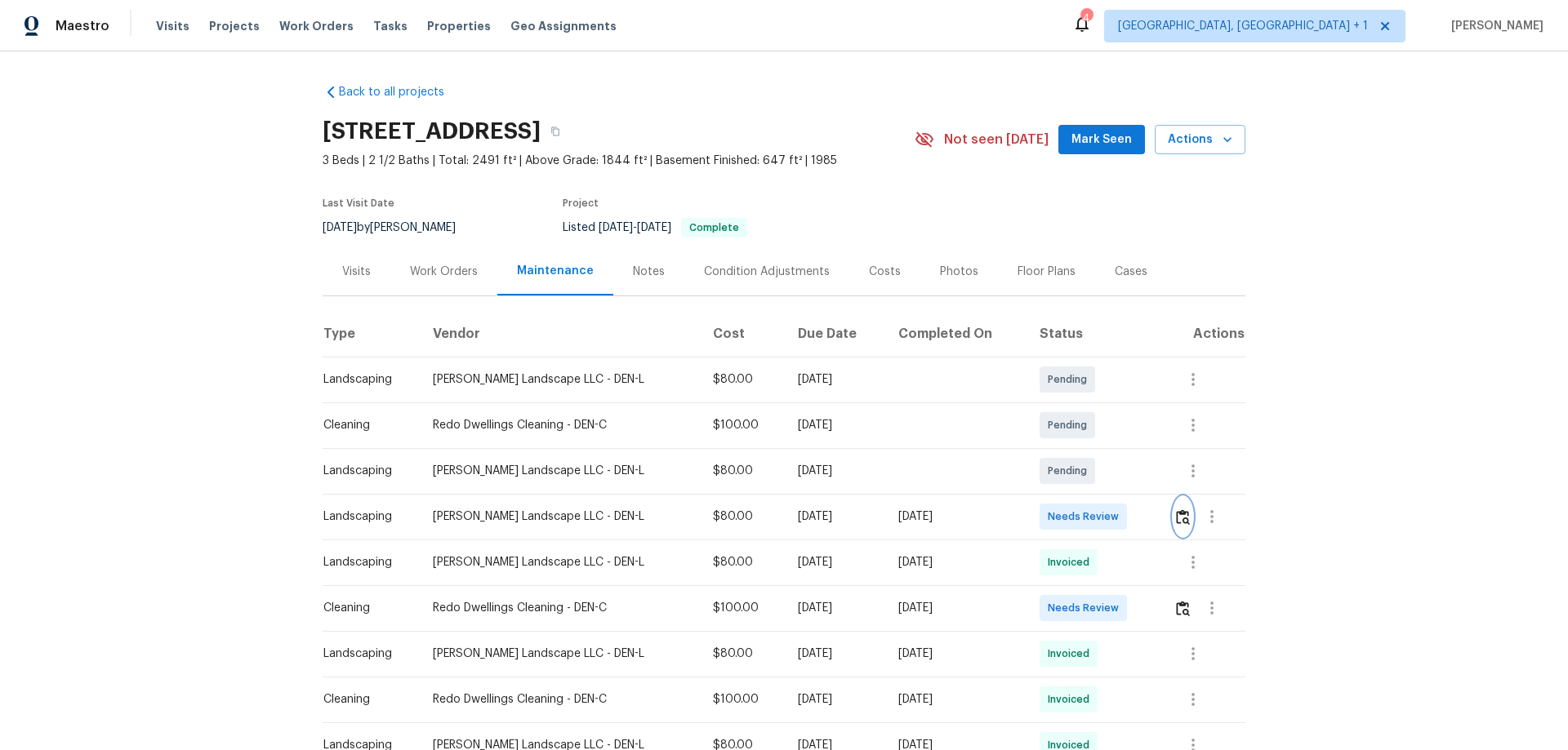
click at [1115, 495] on img "button" at bounding box center [1183, 517] width 14 height 15
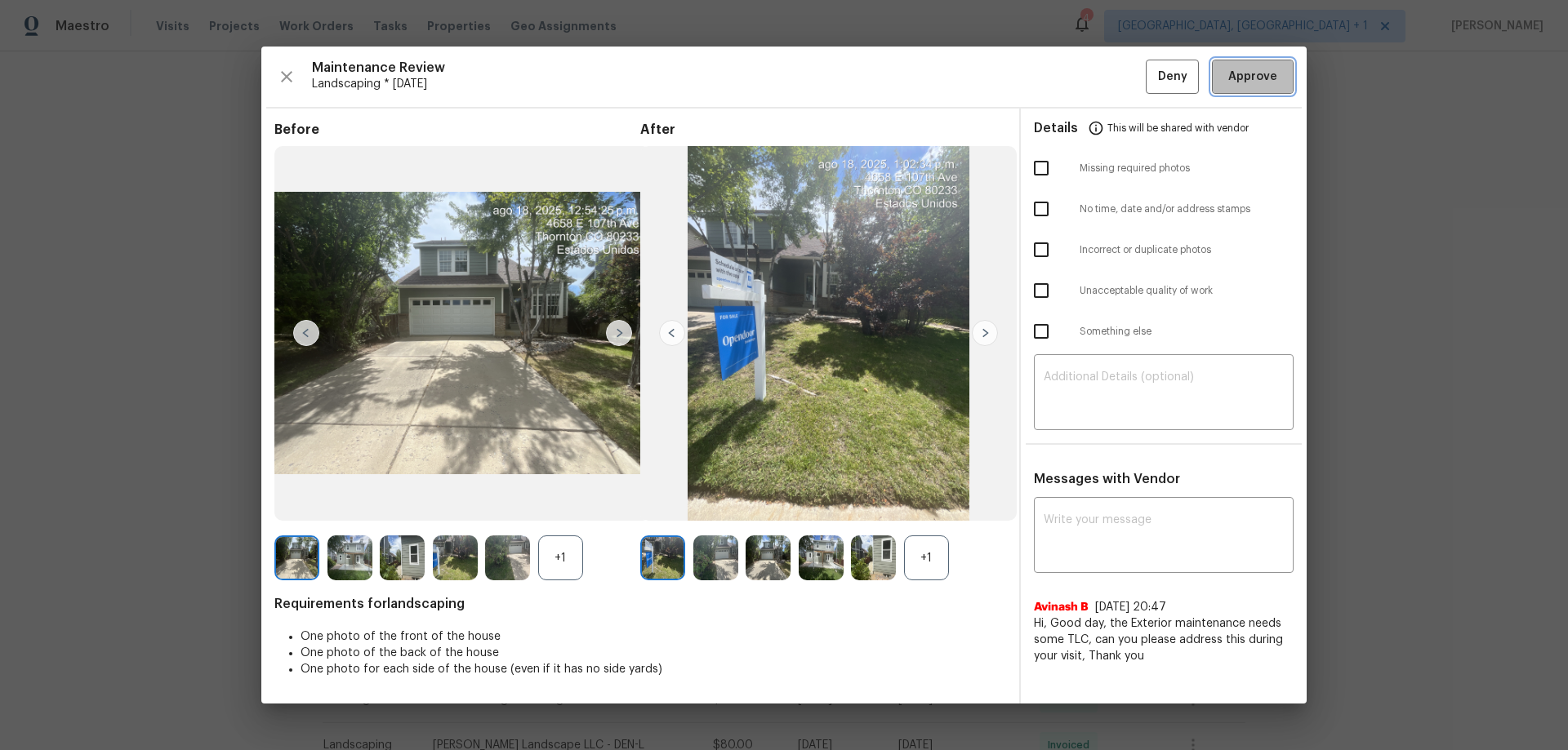
click at [1115, 69] on span "Approve" at bounding box center [1253, 76] width 49 height 20
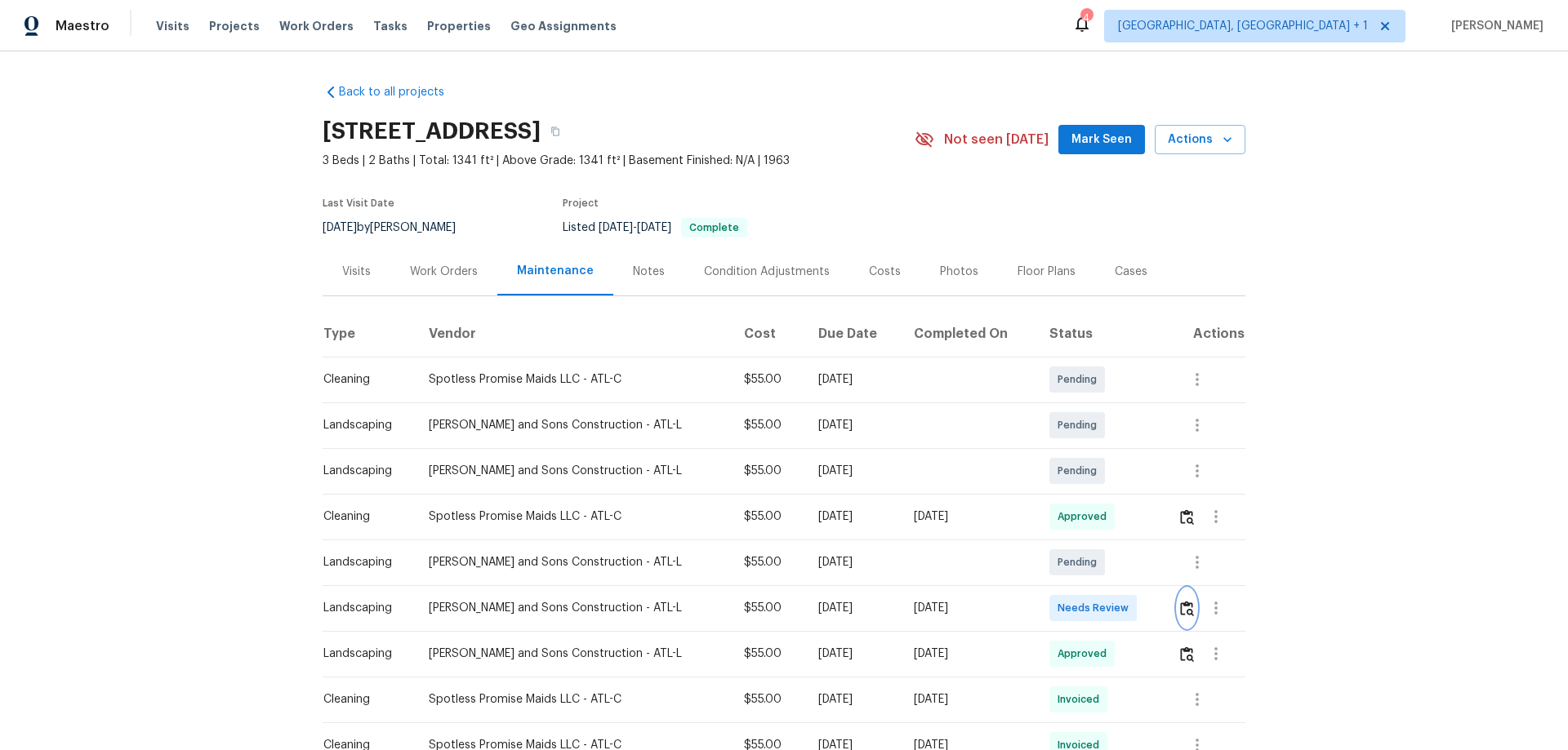
click at [1115, 495] on img "button" at bounding box center [1187, 608] width 14 height 15
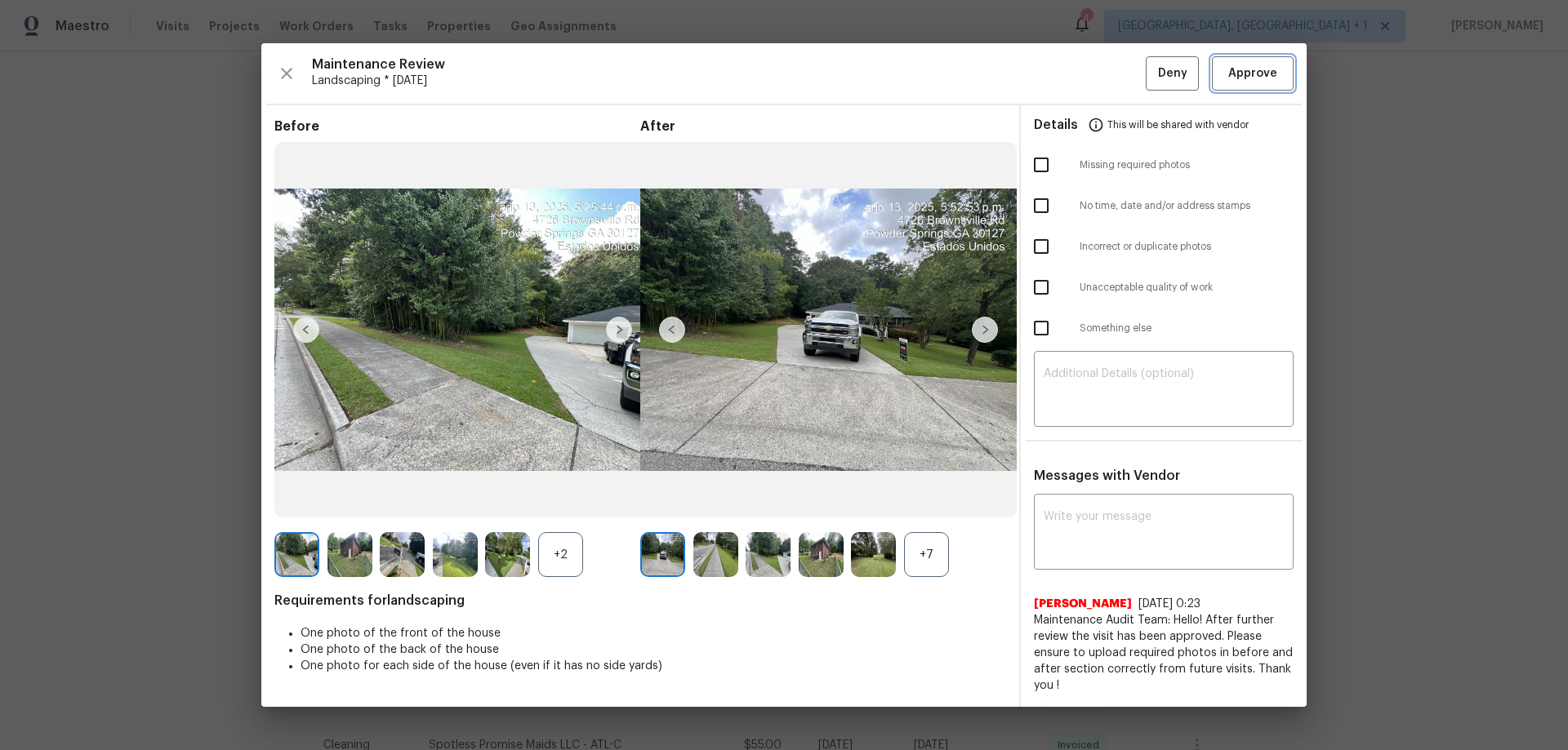
click at [1115, 75] on button "Approve" at bounding box center [1253, 73] width 82 height 35
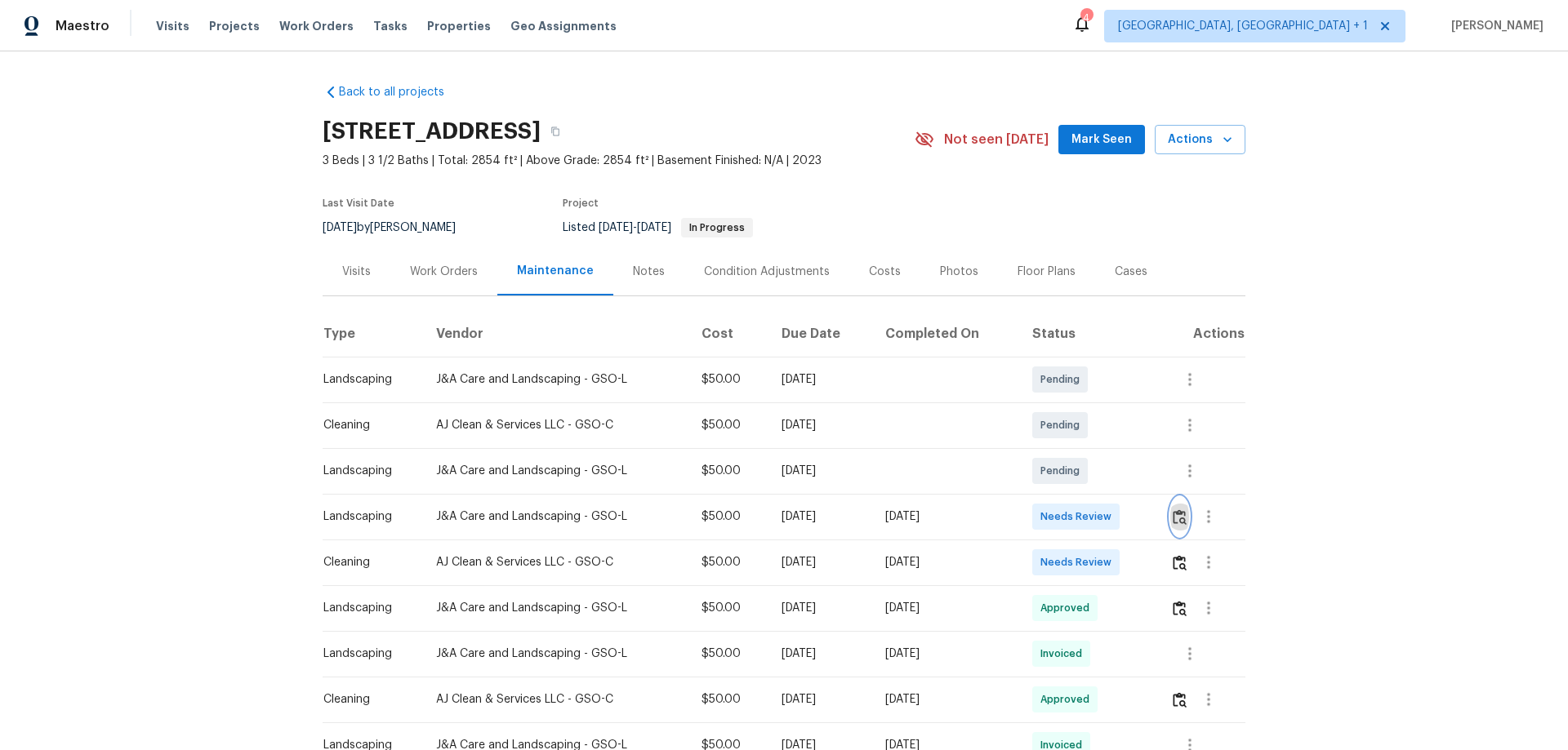
click at [1174, 515] on img "button" at bounding box center [1179, 517] width 14 height 15
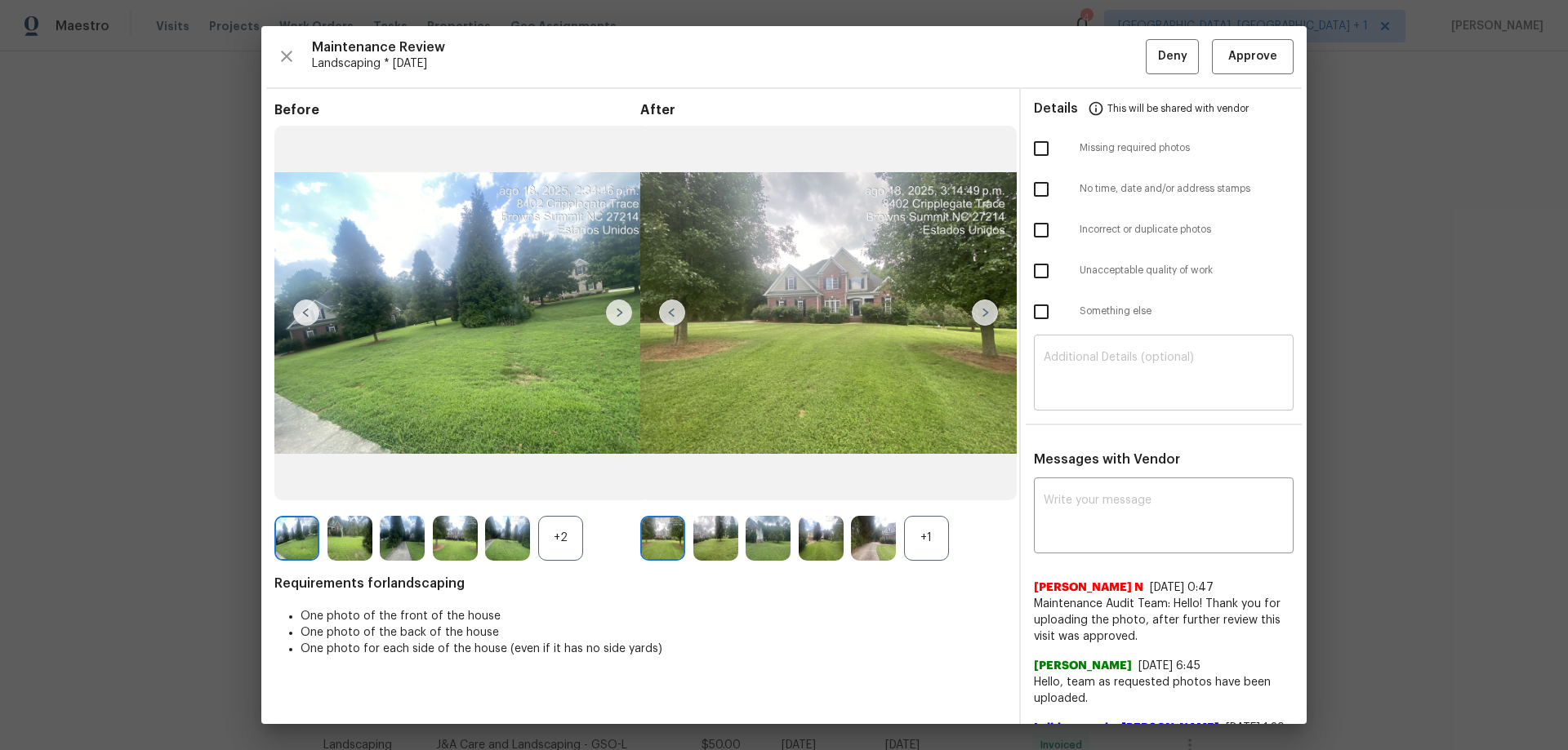
click at [1074, 376] on textarea at bounding box center [1163, 374] width 240 height 45
paste textarea "Maintenance Audit Team: Hello! Unfortunately this landscaping visit completed o…"
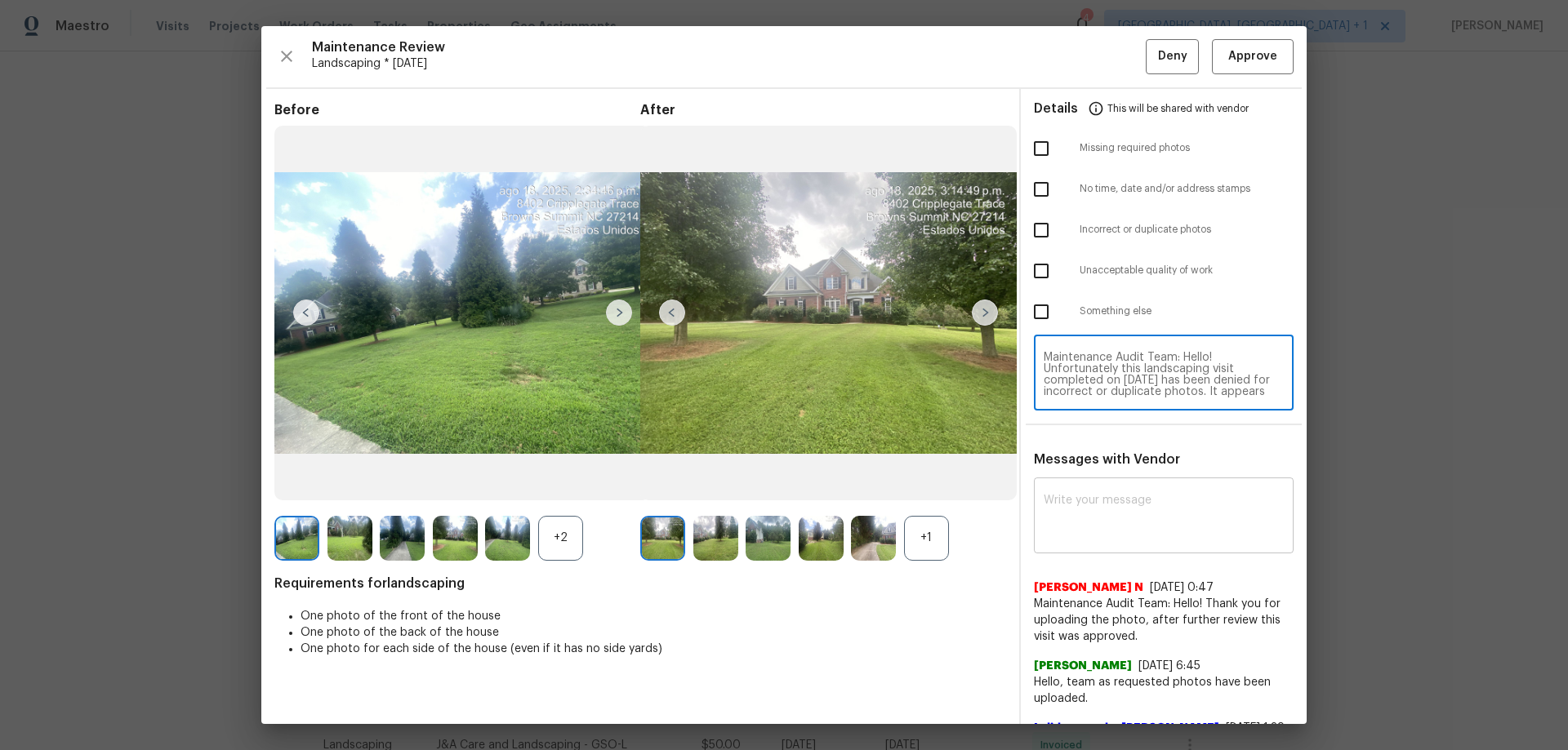
scroll to position [80, 0]
type textarea "Maintenance Audit Team: Hello! Unfortunately this landscaping visit completed o…"
click at [1065, 532] on textarea at bounding box center [1163, 517] width 240 height 45
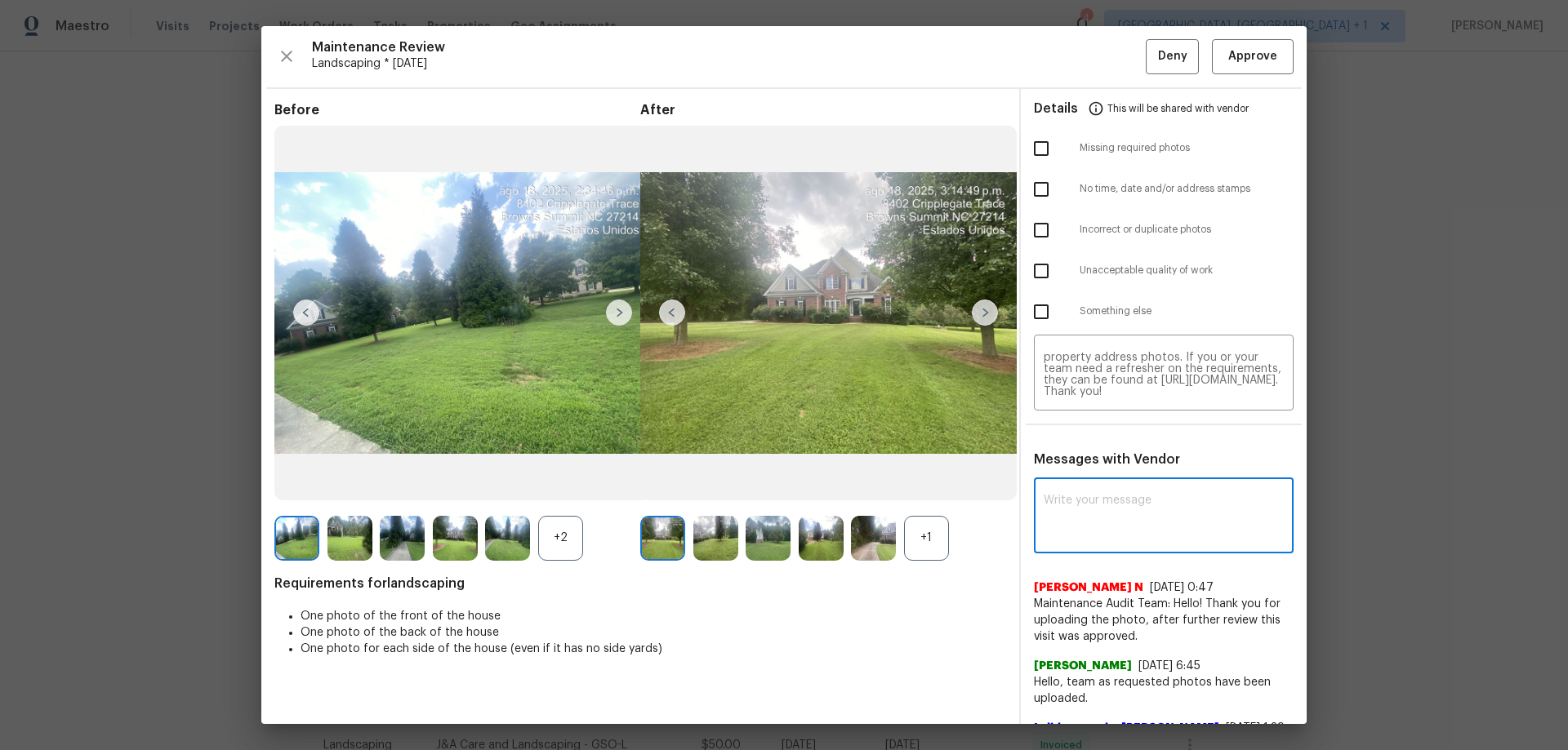
paste textarea "Maintenance Audit Team: Hello! Unfortunately this landscaping visit completed o…"
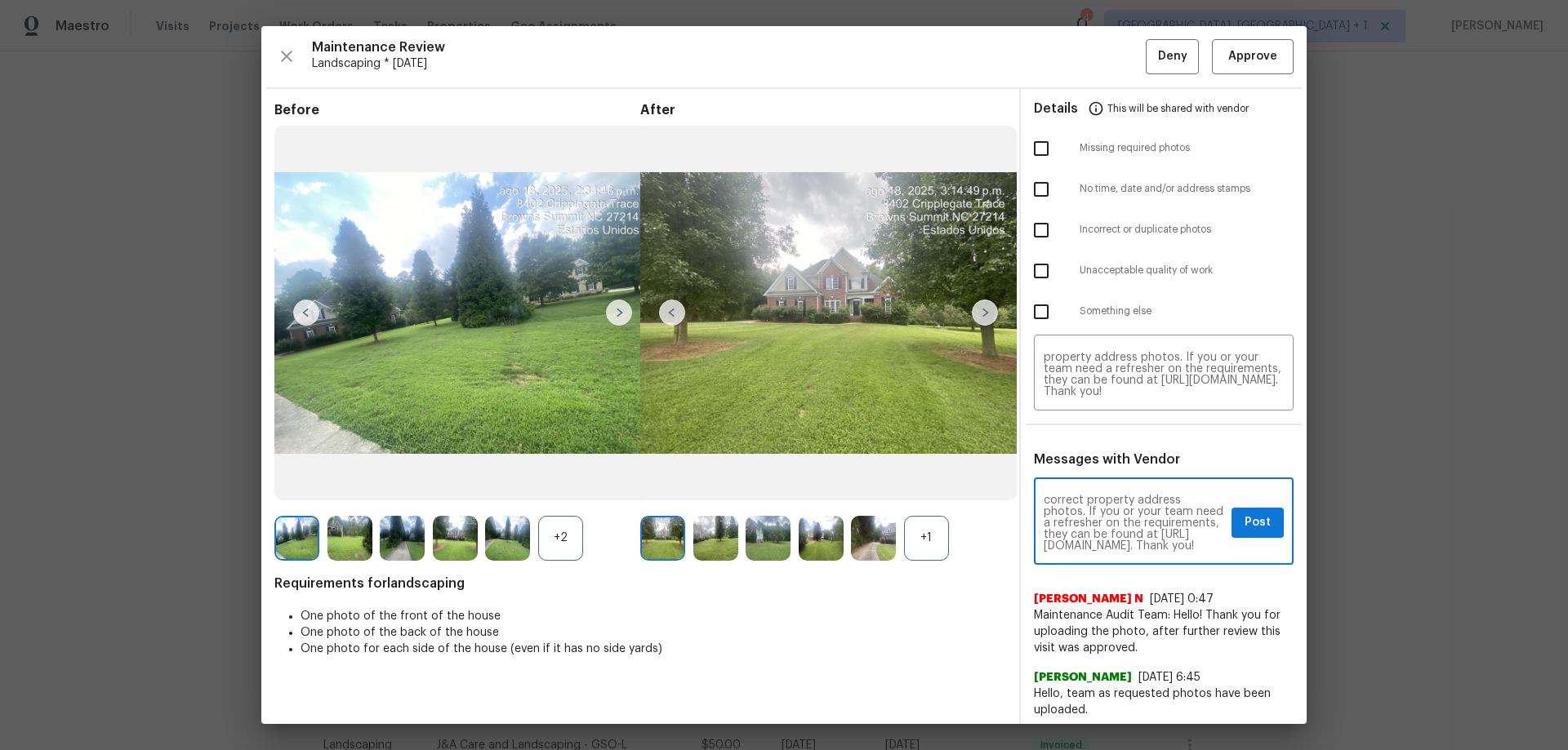
type textarea "Maintenance Audit Team: Hello! Unfortunately this landscaping visit completed o…"
click at [1034, 139] on input "checkbox" at bounding box center [1041, 148] width 35 height 35
click at [1028, 143] on input "checkbox" at bounding box center [1041, 148] width 35 height 35
checkbox input "false"
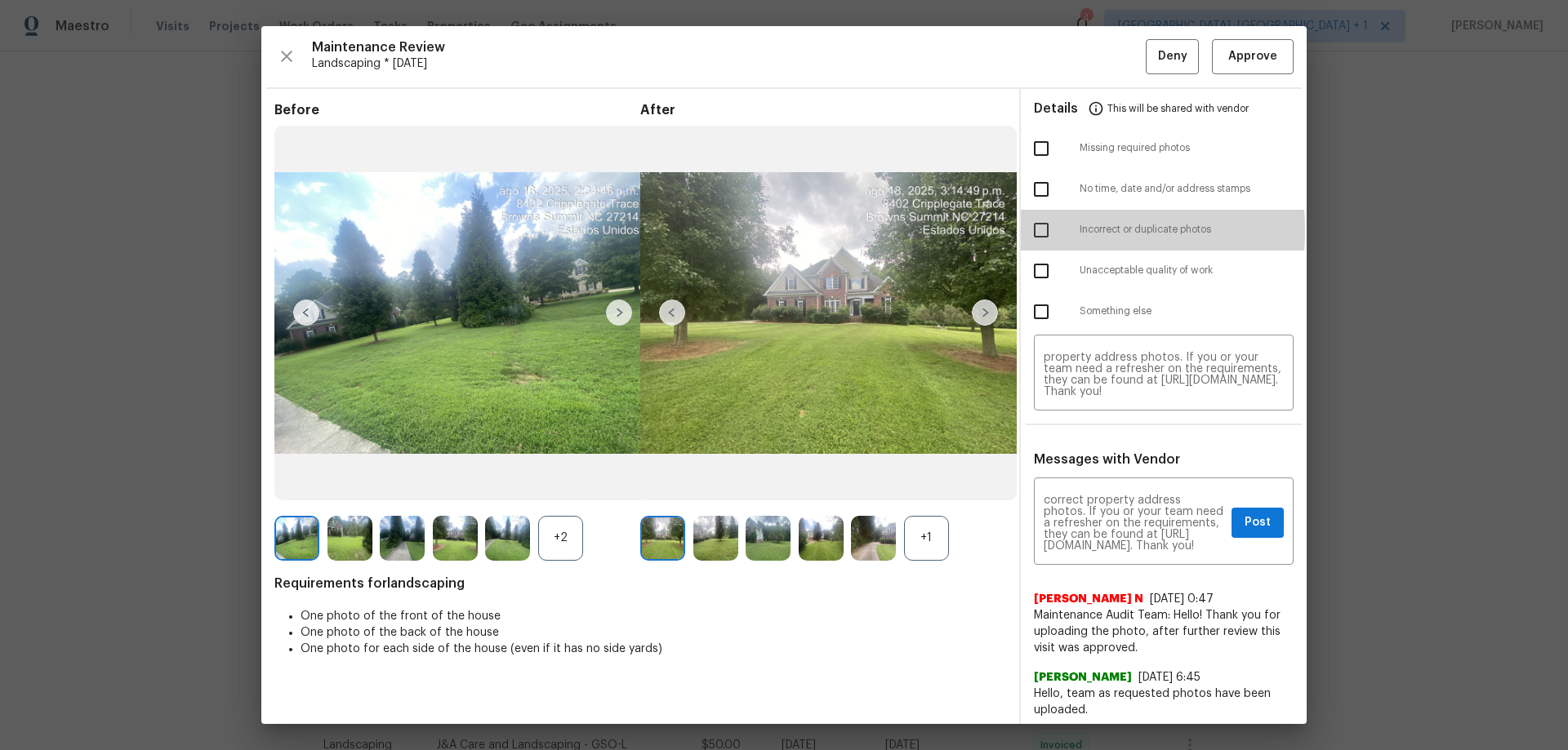
click at [1037, 230] on input "checkbox" at bounding box center [1041, 230] width 35 height 35
checkbox input "true"
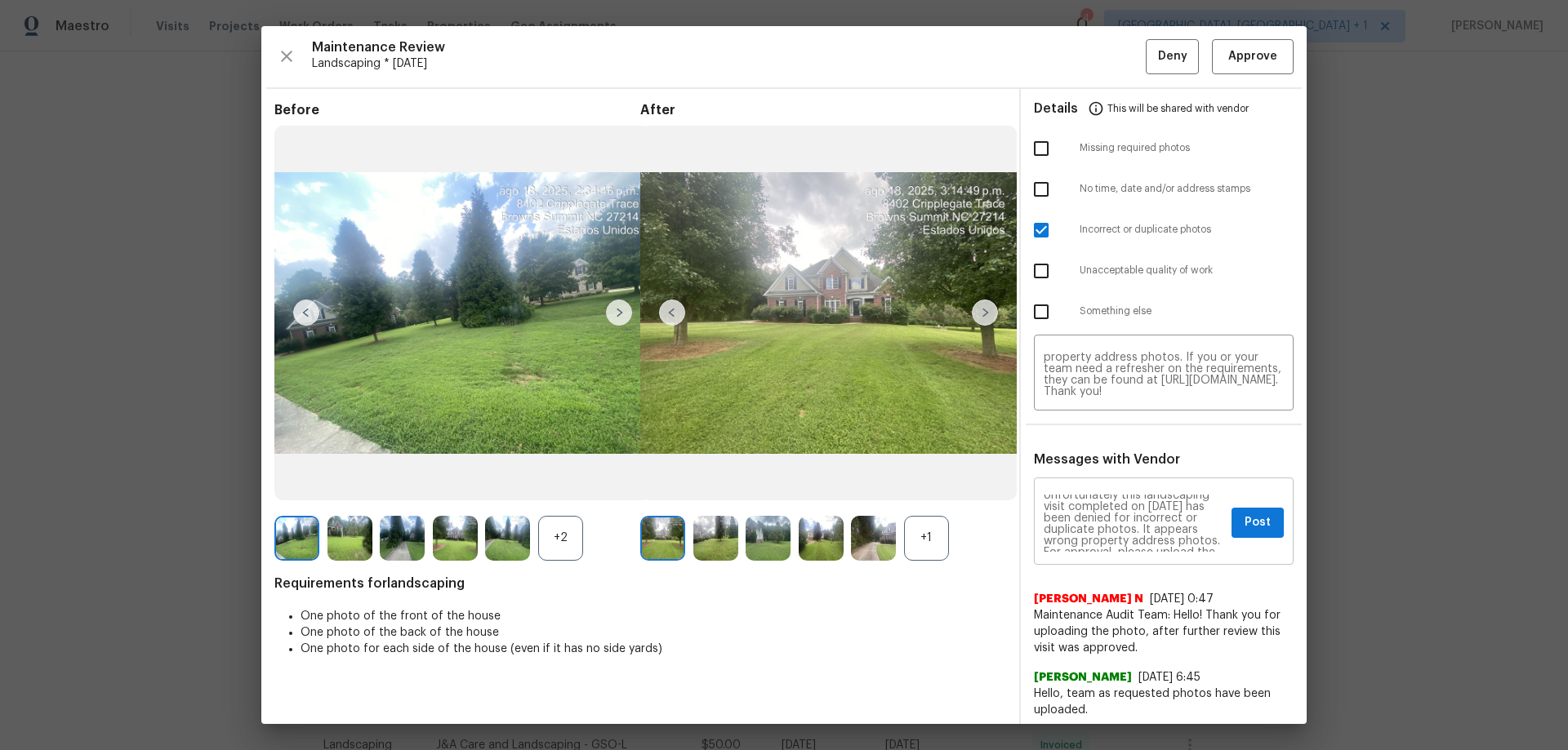
click at [1214, 537] on div "Maintenance Audit Team: Hello! Unfortunately this landscaping visit completed o…" at bounding box center [1163, 523] width 259 height 83
click at [1249, 524] on span "Post" at bounding box center [1257, 522] width 26 height 20
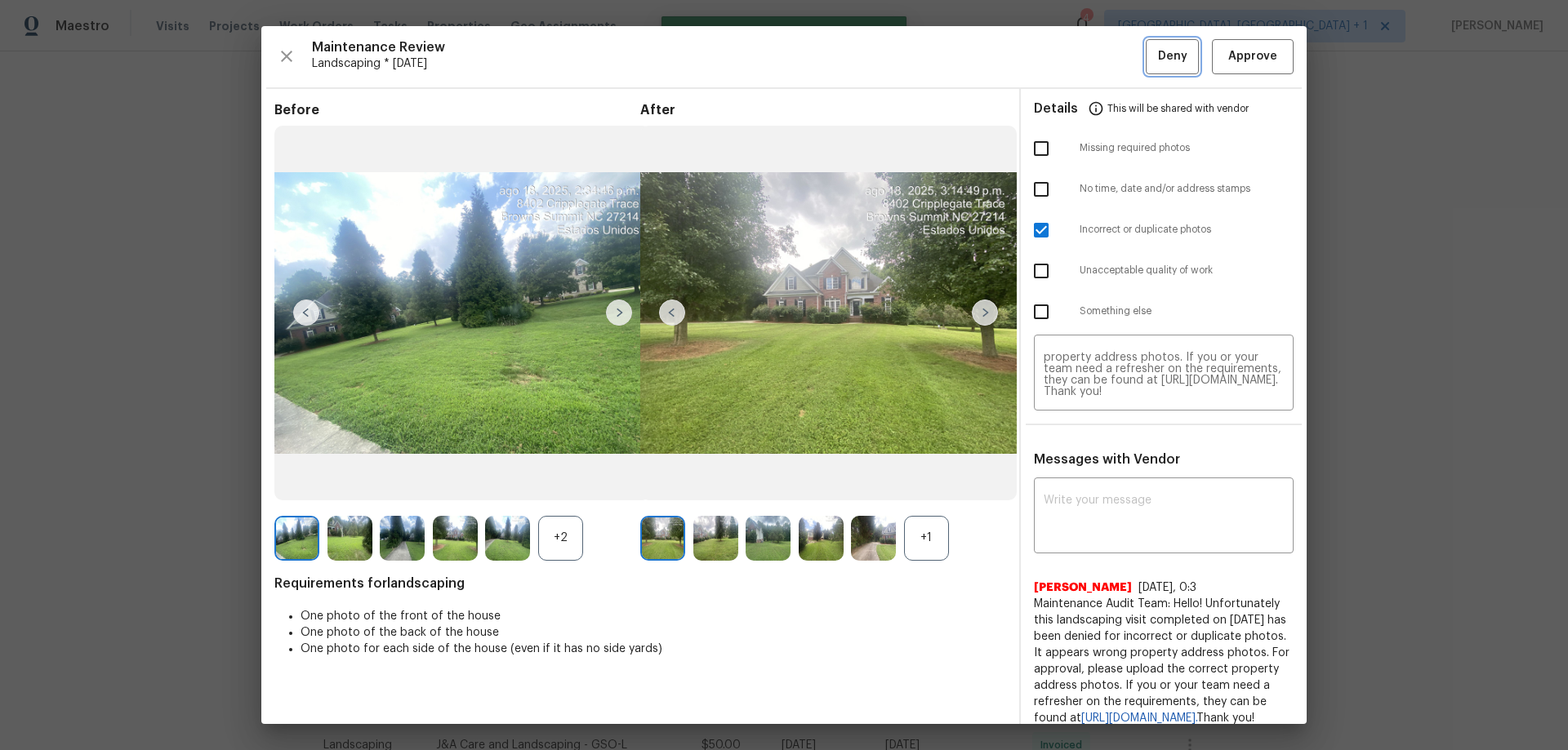
click at [1158, 65] on span "Deny" at bounding box center [1173, 56] width 29 height 20
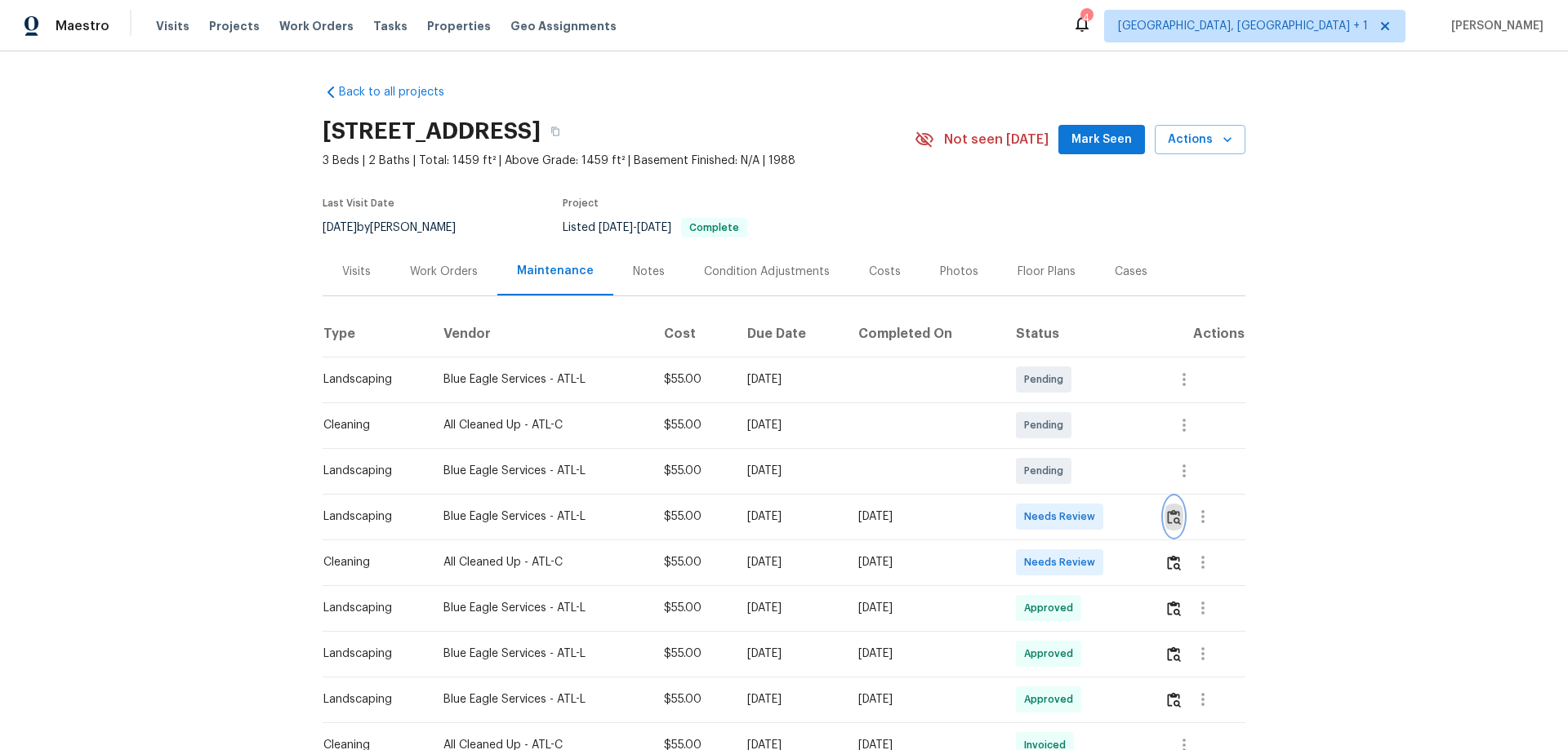
click at [1115, 495] on img "button" at bounding box center [1174, 517] width 14 height 15
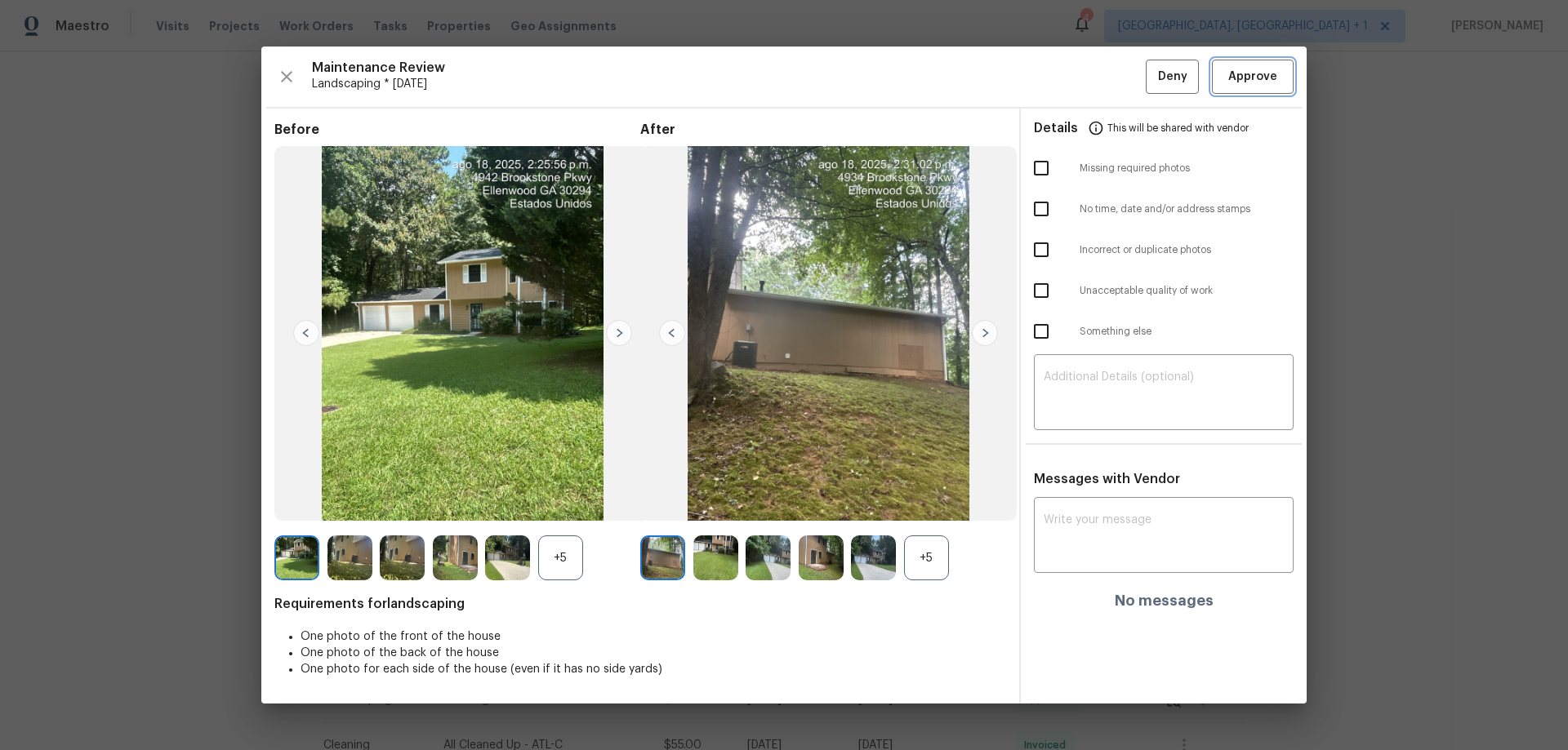
click at [1115, 67] on span "Approve" at bounding box center [1253, 76] width 49 height 20
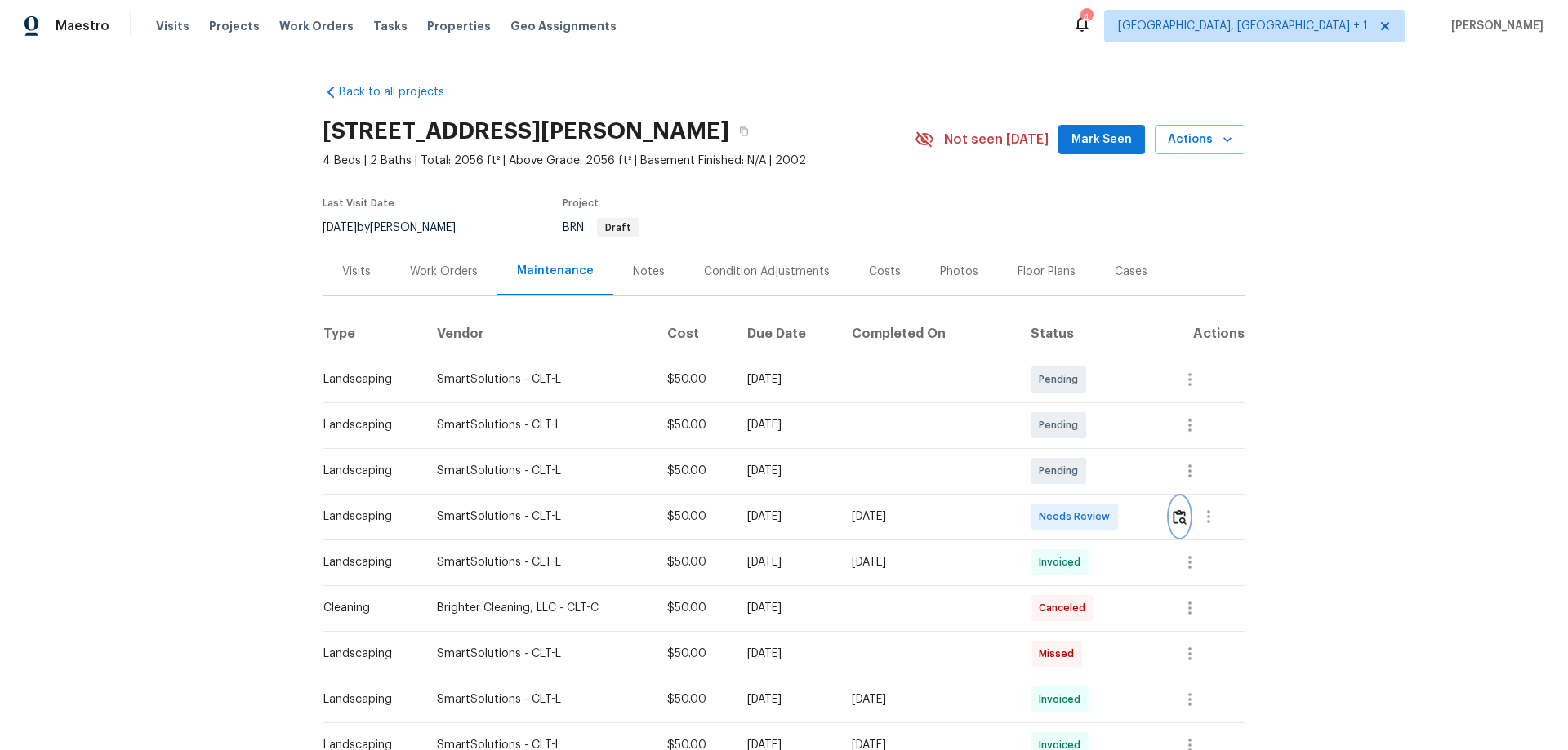
click at [1178, 522] on img "button" at bounding box center [1179, 517] width 14 height 15
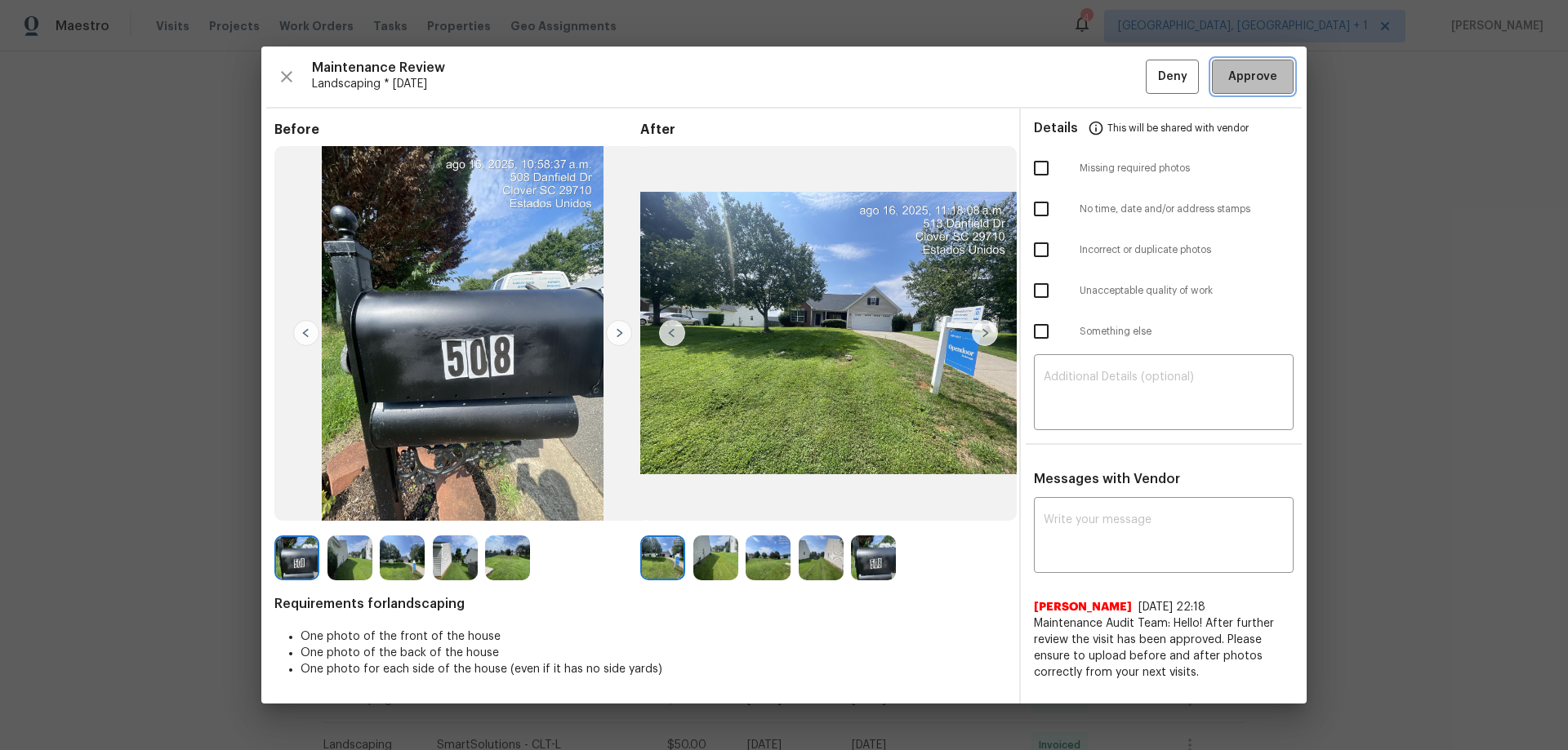
click at [1283, 88] on button "Approve" at bounding box center [1253, 77] width 82 height 35
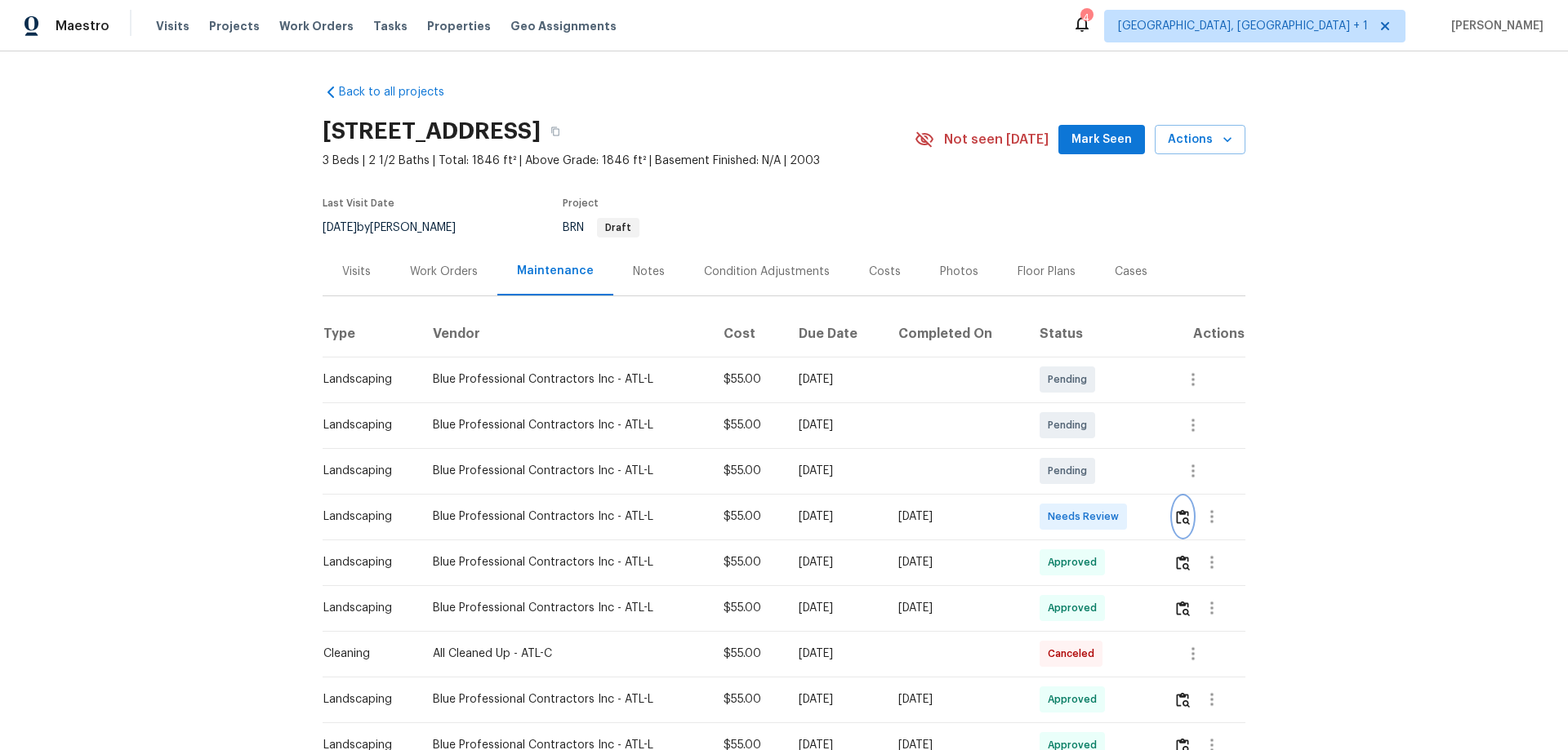
click at [1115, 495] on img "button" at bounding box center [1183, 517] width 14 height 15
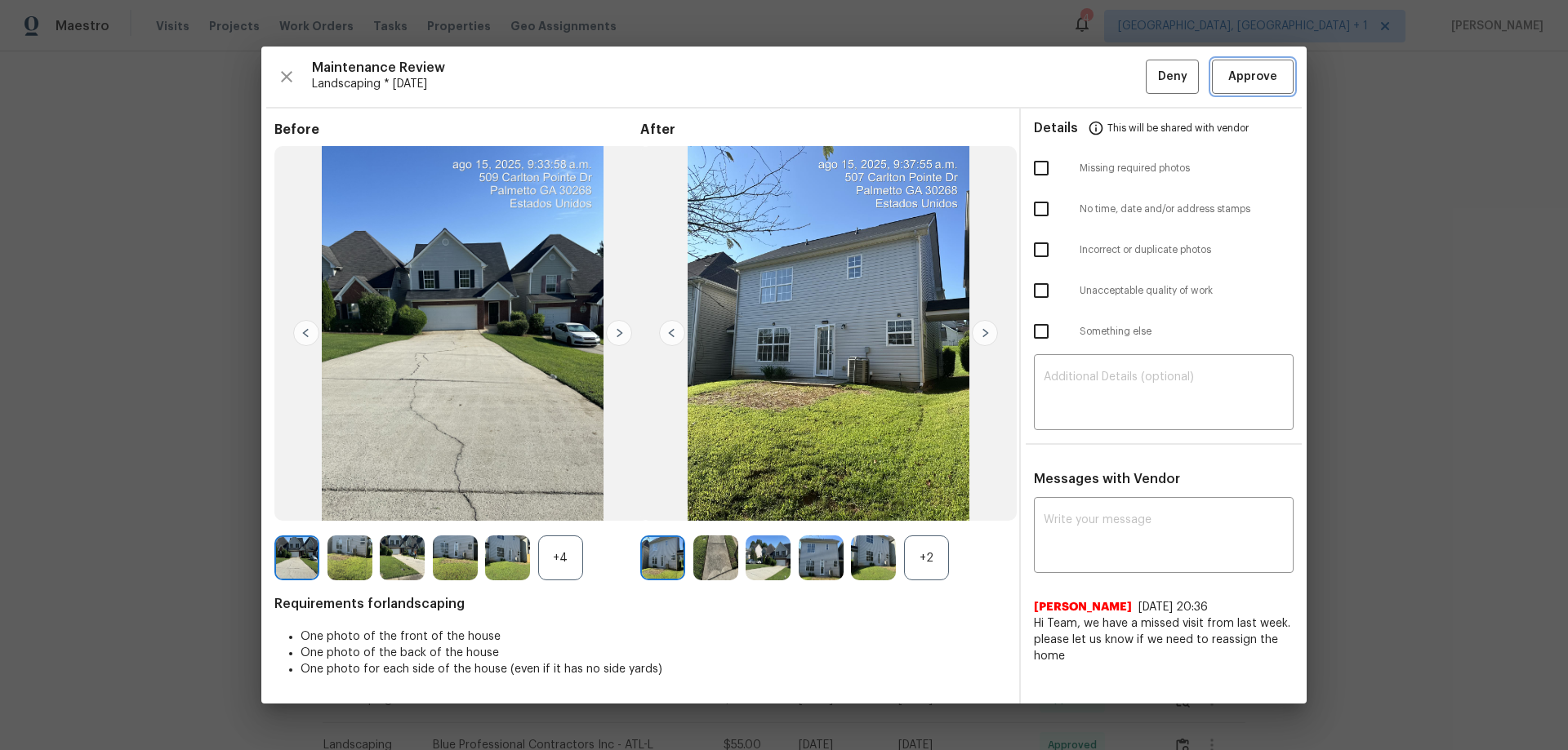
drag, startPoint x: 1273, startPoint y: 65, endPoint x: 1270, endPoint y: 77, distance: 12.4
click at [1115, 69] on button "Approve" at bounding box center [1253, 77] width 82 height 35
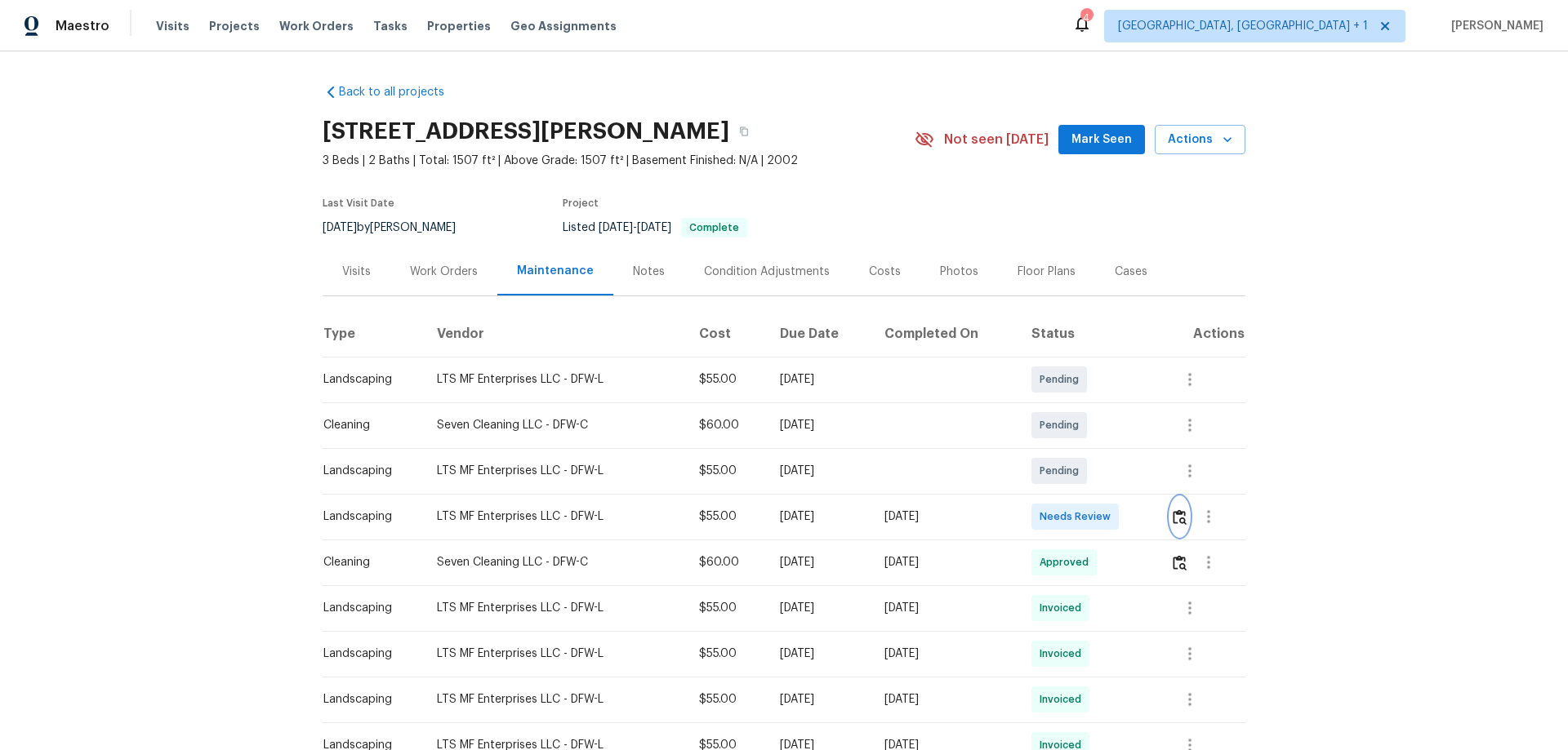
click at [1115, 495] on img "button" at bounding box center [1179, 517] width 14 height 15
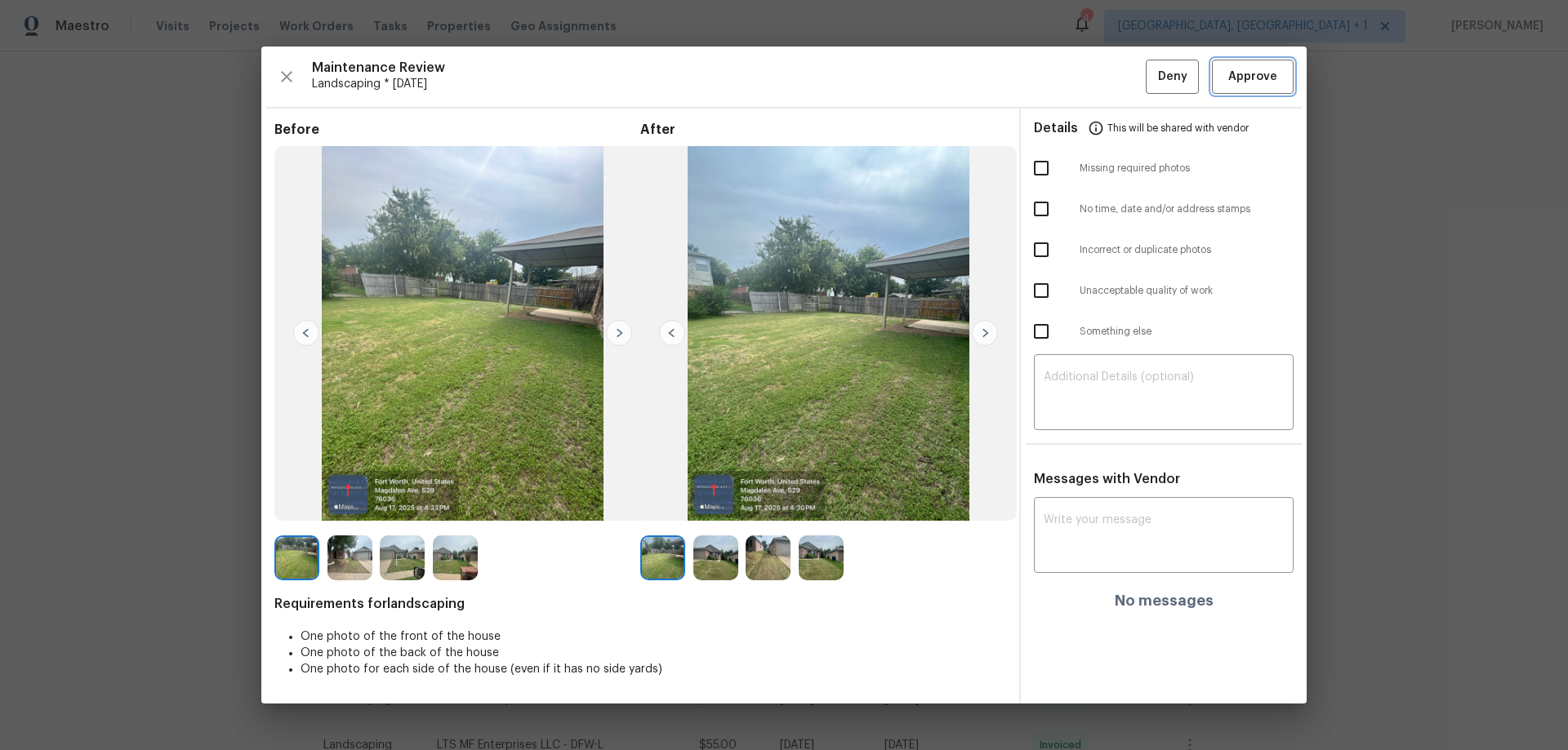
click at [1115, 77] on span "Approve" at bounding box center [1253, 76] width 49 height 20
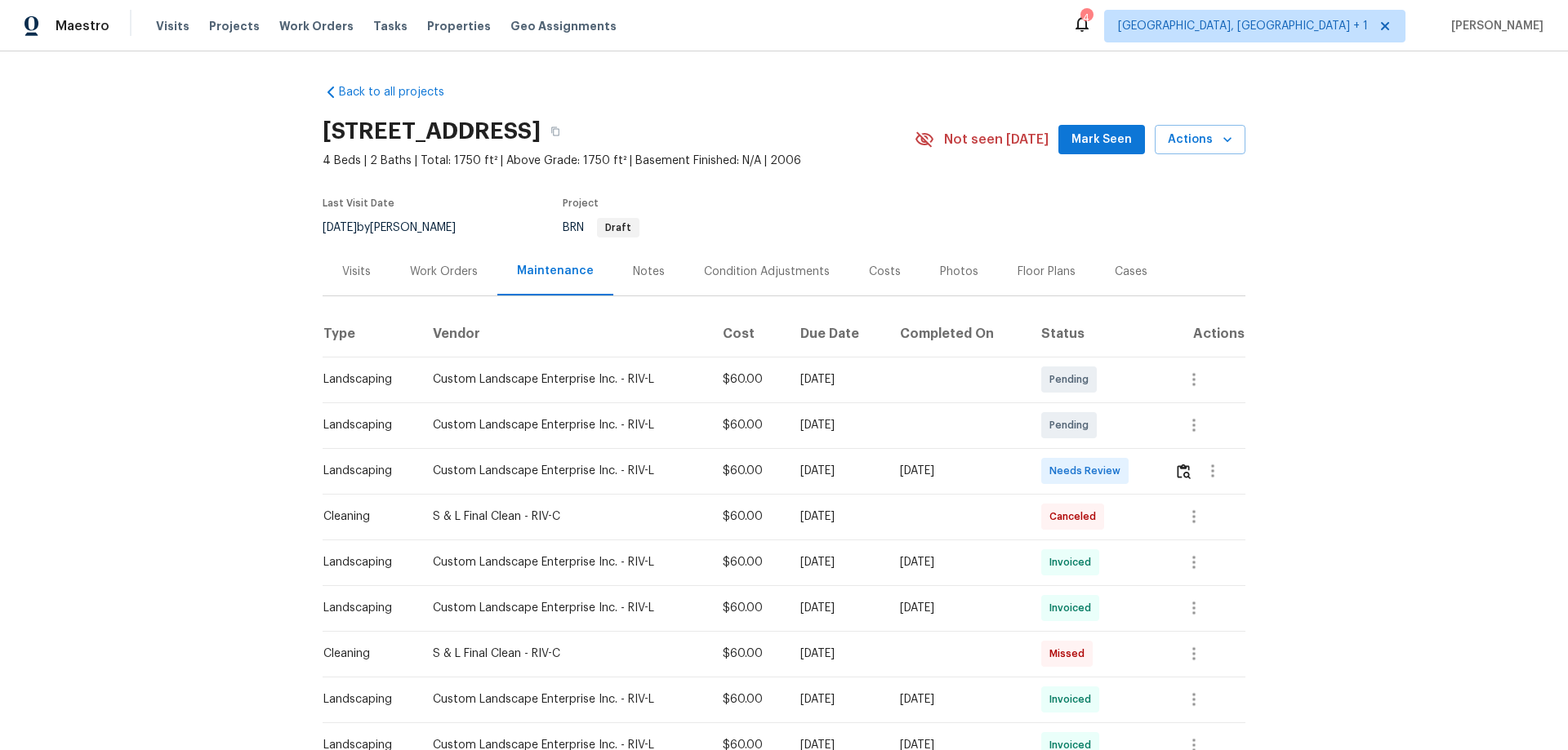
click at [1171, 468] on td at bounding box center [1203, 470] width 84 height 45
click at [1180, 468] on img "button" at bounding box center [1183, 471] width 14 height 15
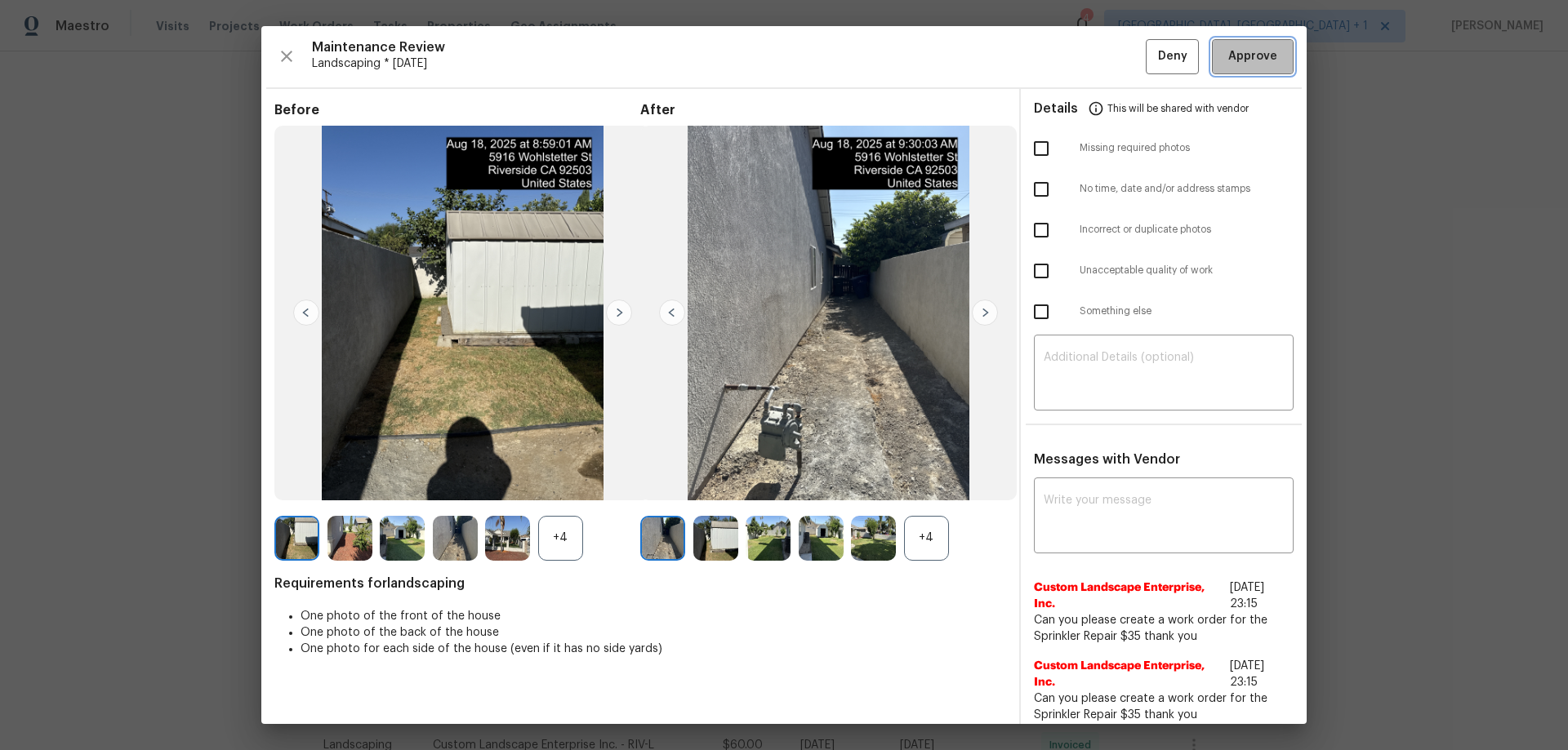
click at [1229, 63] on span "Approve" at bounding box center [1253, 56] width 49 height 20
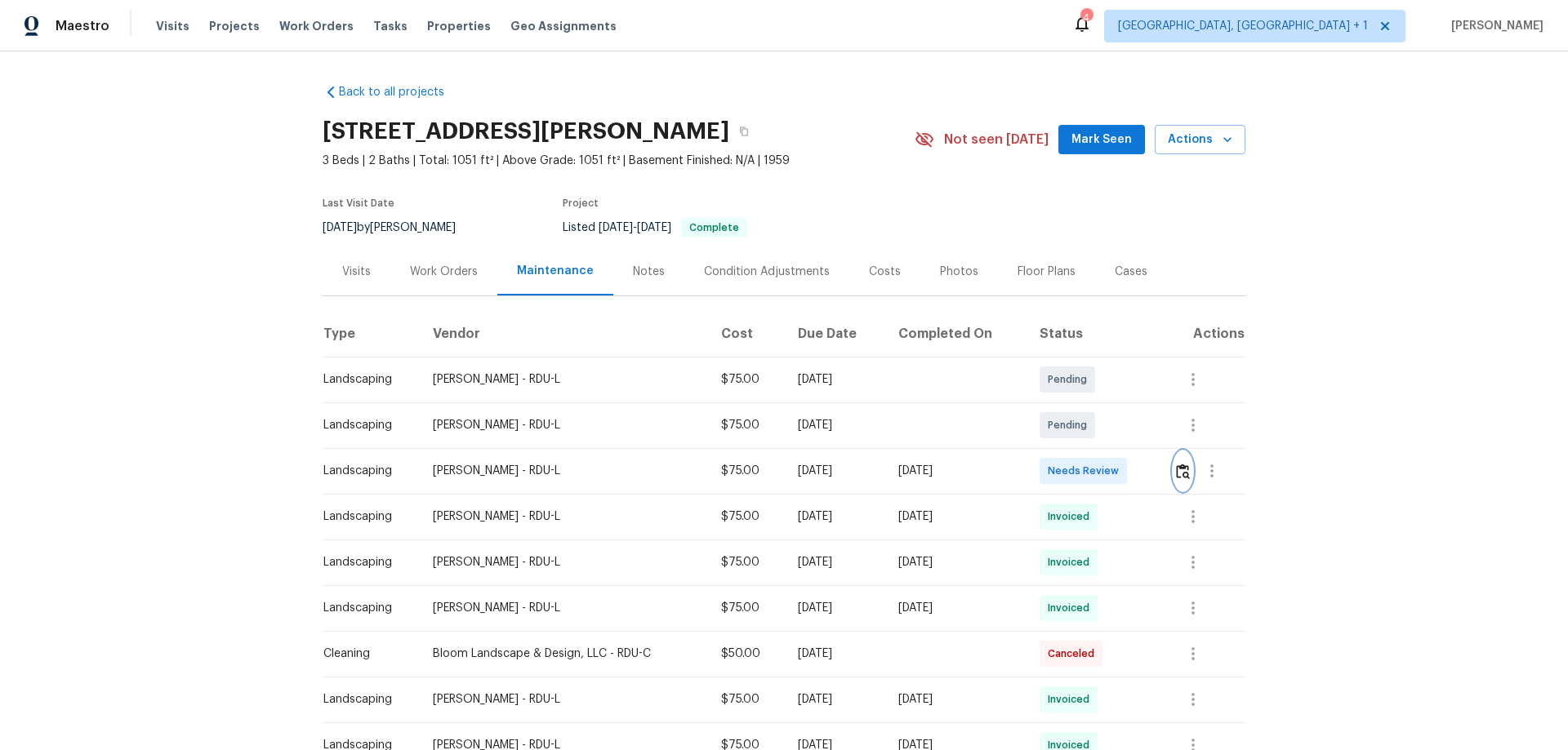
click at [1115, 466] on button "button" at bounding box center [1182, 470] width 18 height 40
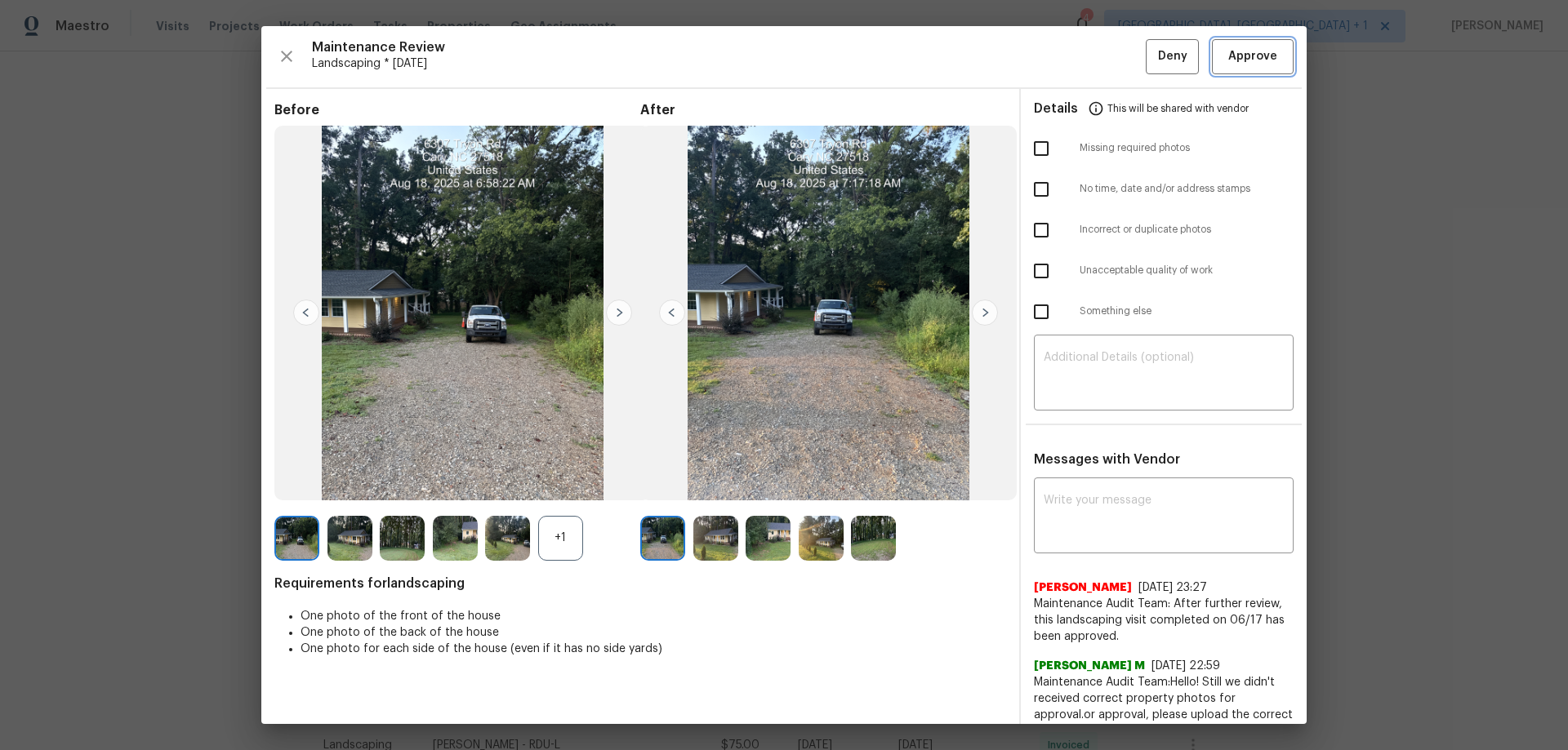
click at [1115, 48] on span "Approve" at bounding box center [1253, 56] width 49 height 20
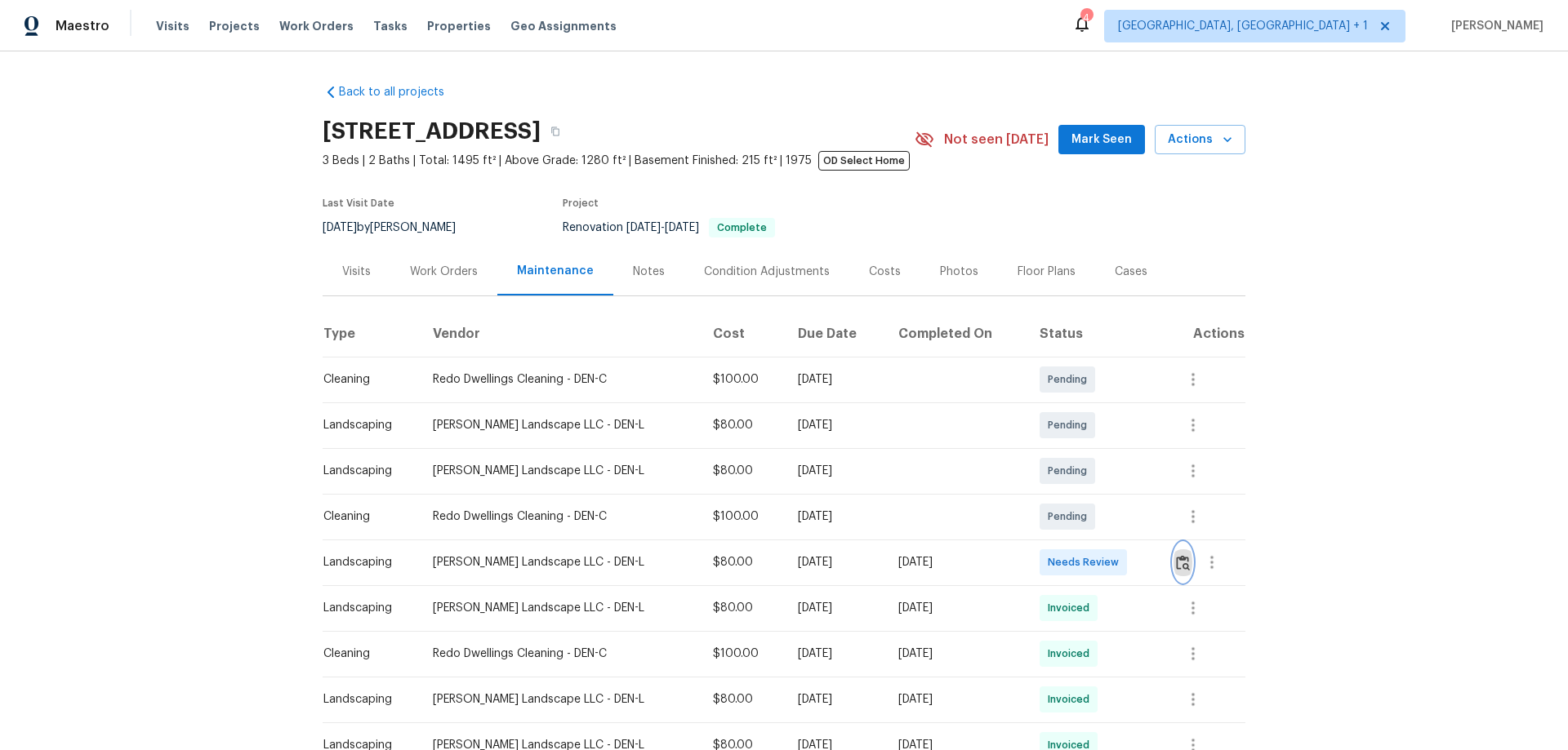
click at [1115, 495] on img "button" at bounding box center [1183, 563] width 14 height 15
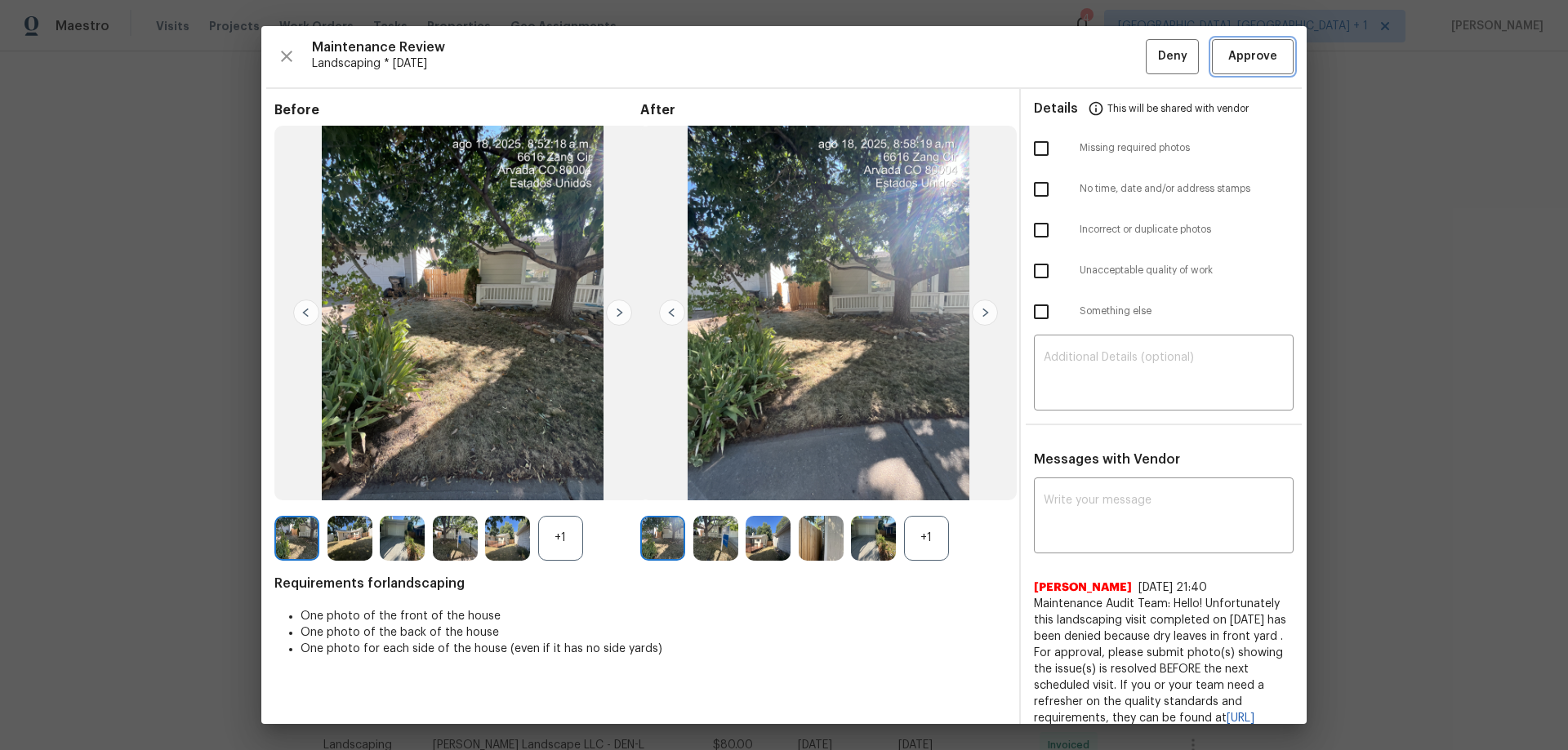
click at [1115, 64] on button "Approve" at bounding box center [1253, 57] width 82 height 35
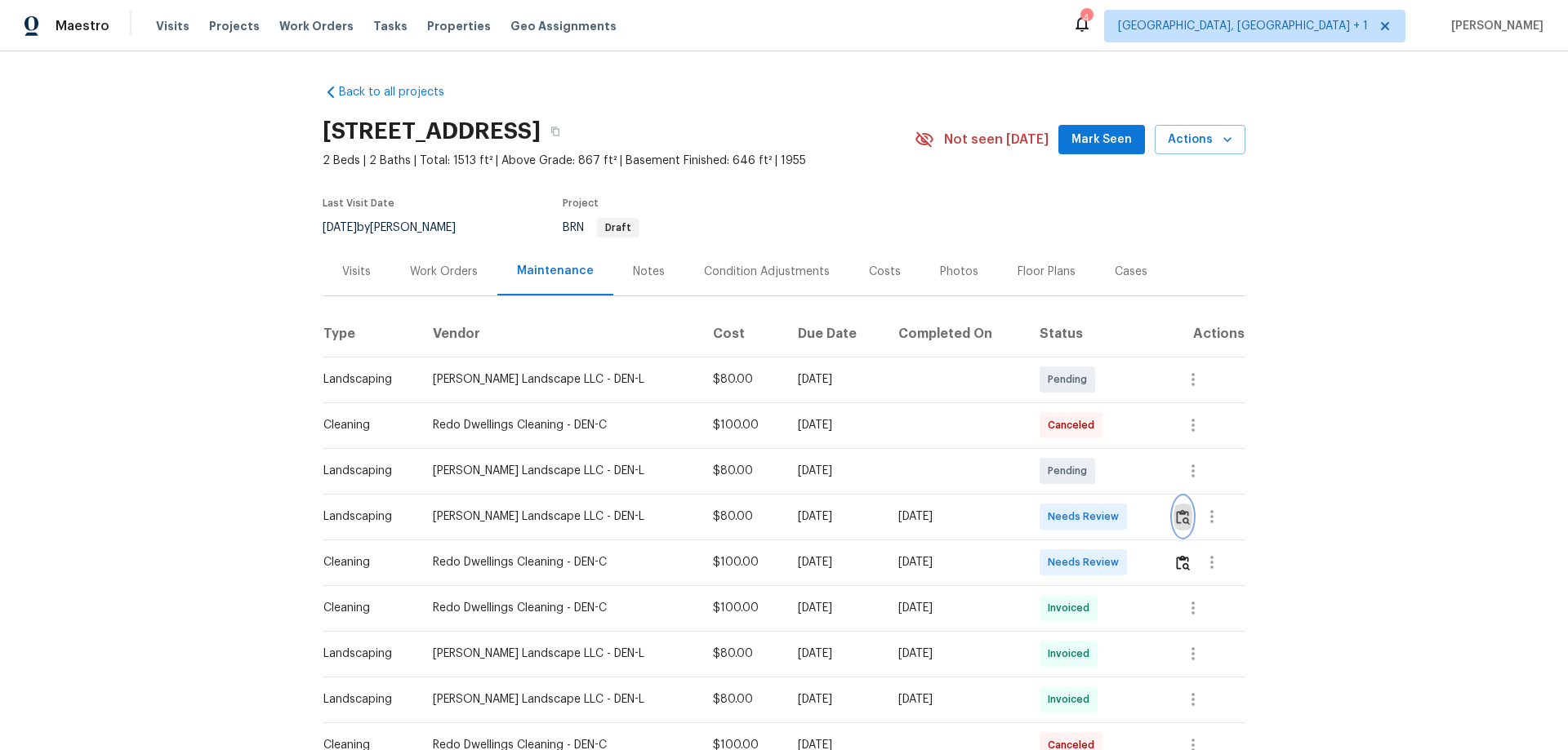
click at [1115, 495] on img "button" at bounding box center [1183, 517] width 14 height 15
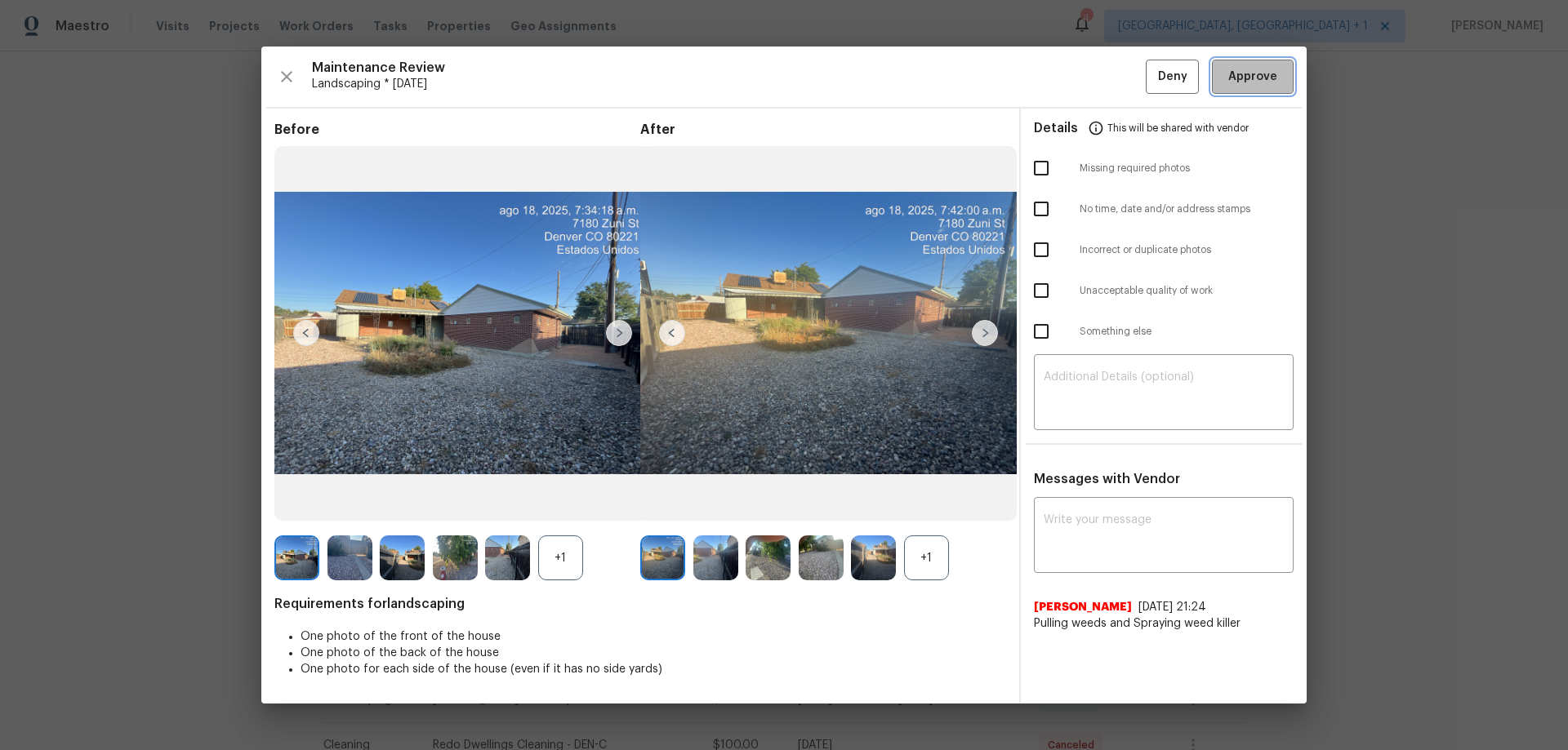
click at [1115, 82] on span "Approve" at bounding box center [1253, 76] width 49 height 20
